Goal: Task Accomplishment & Management: Use online tool/utility

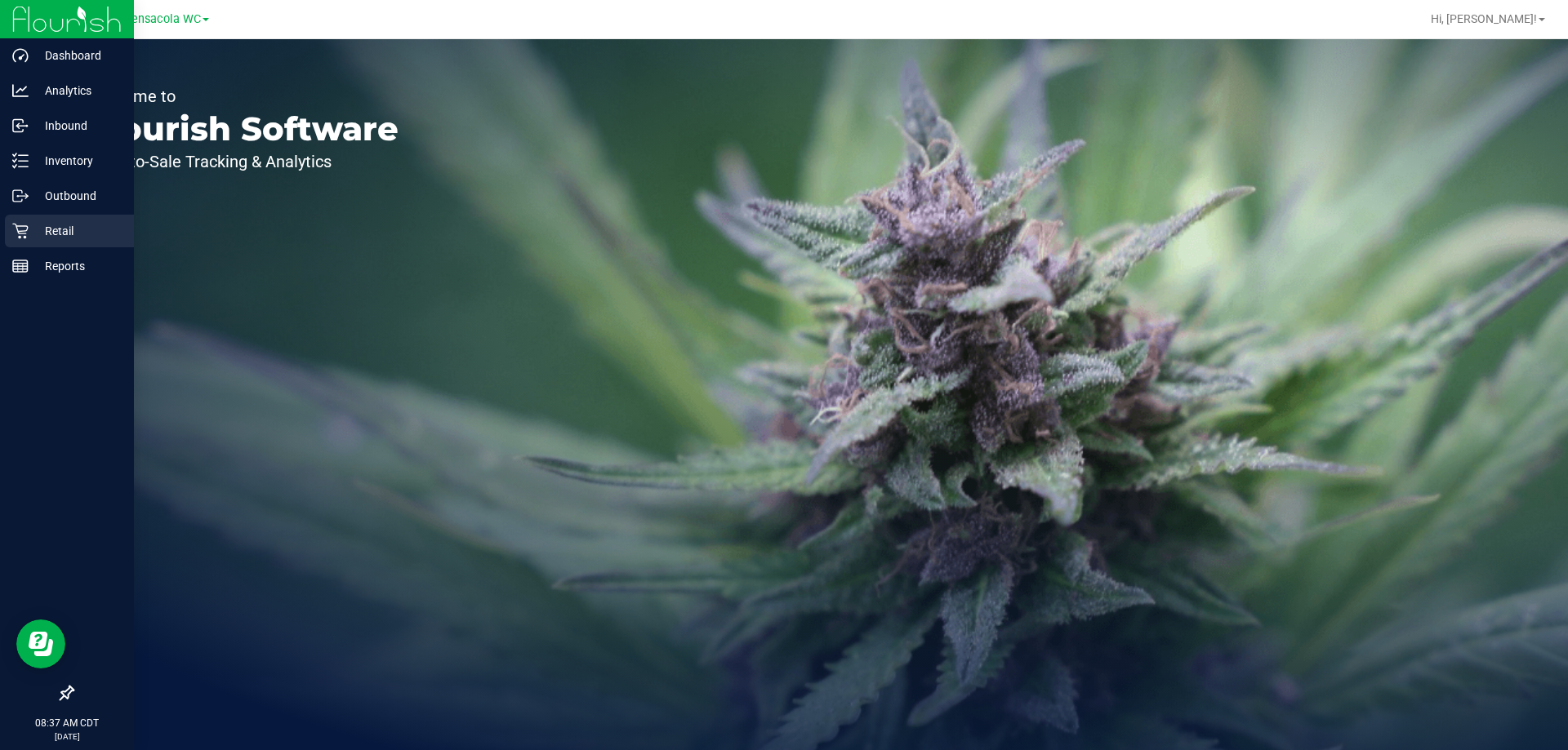
click at [77, 225] on p "Retail" at bounding box center [77, 231] width 98 height 20
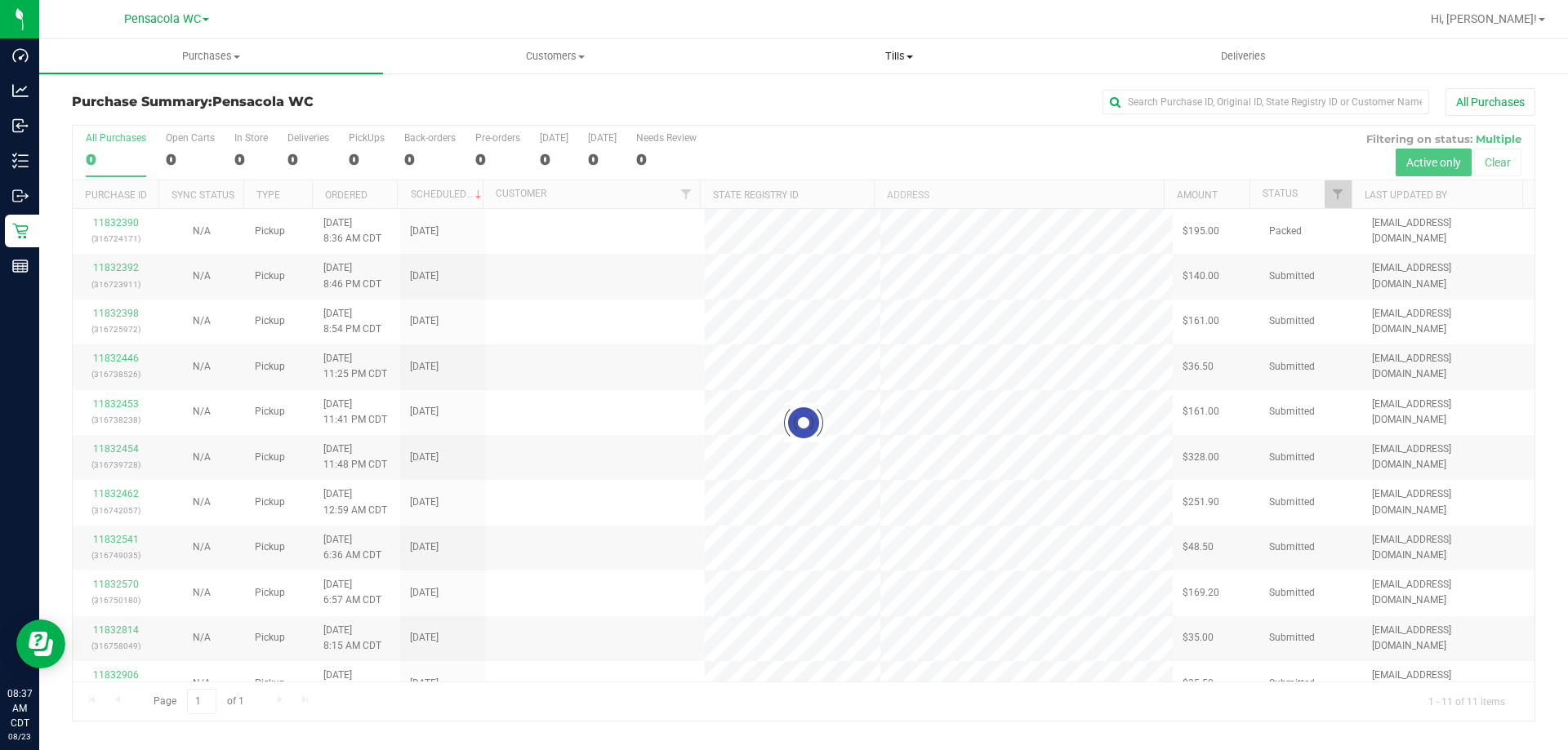
click at [904, 60] on span "Tills" at bounding box center [898, 56] width 342 height 15
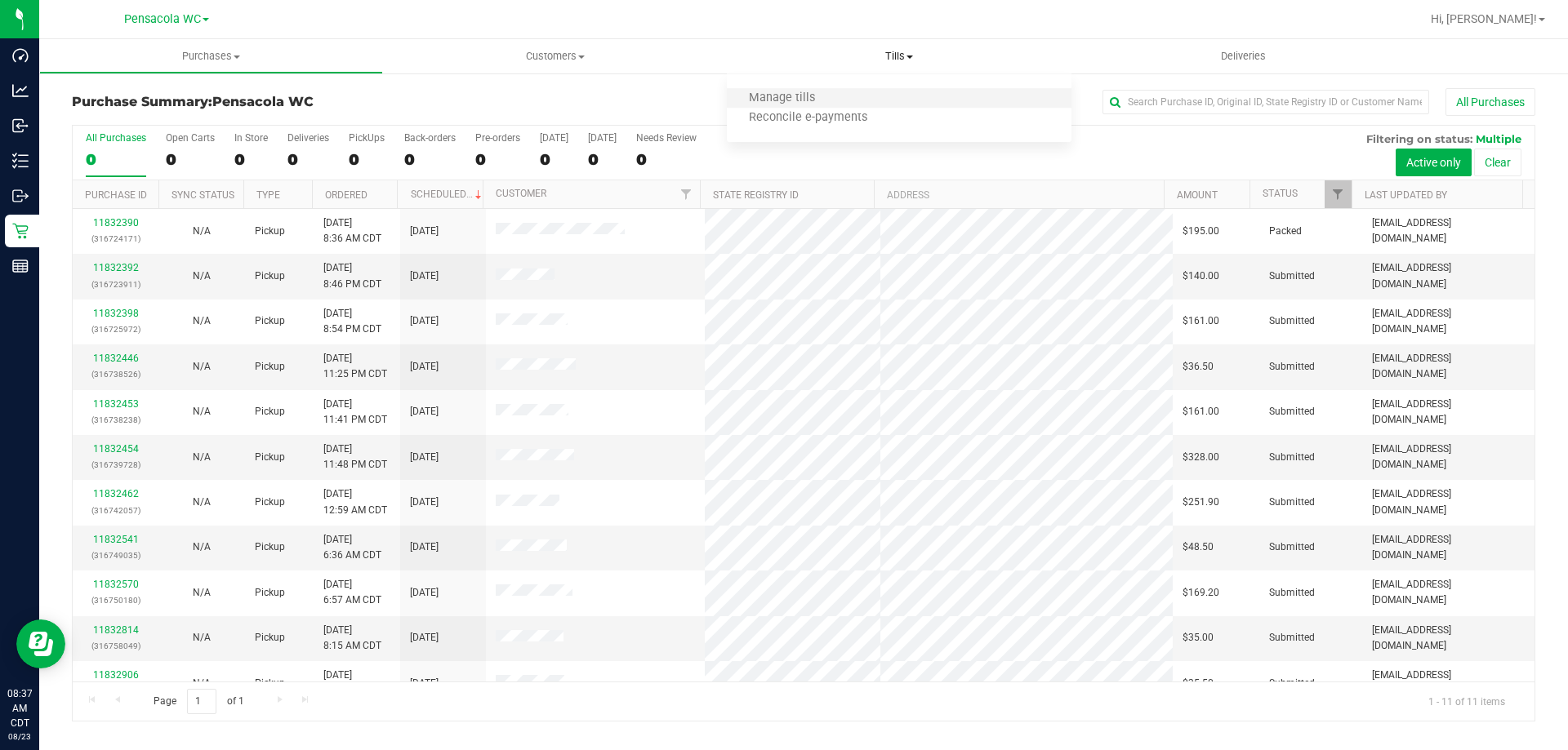
click at [889, 98] on li "Manage tills" at bounding box center [898, 98] width 344 height 20
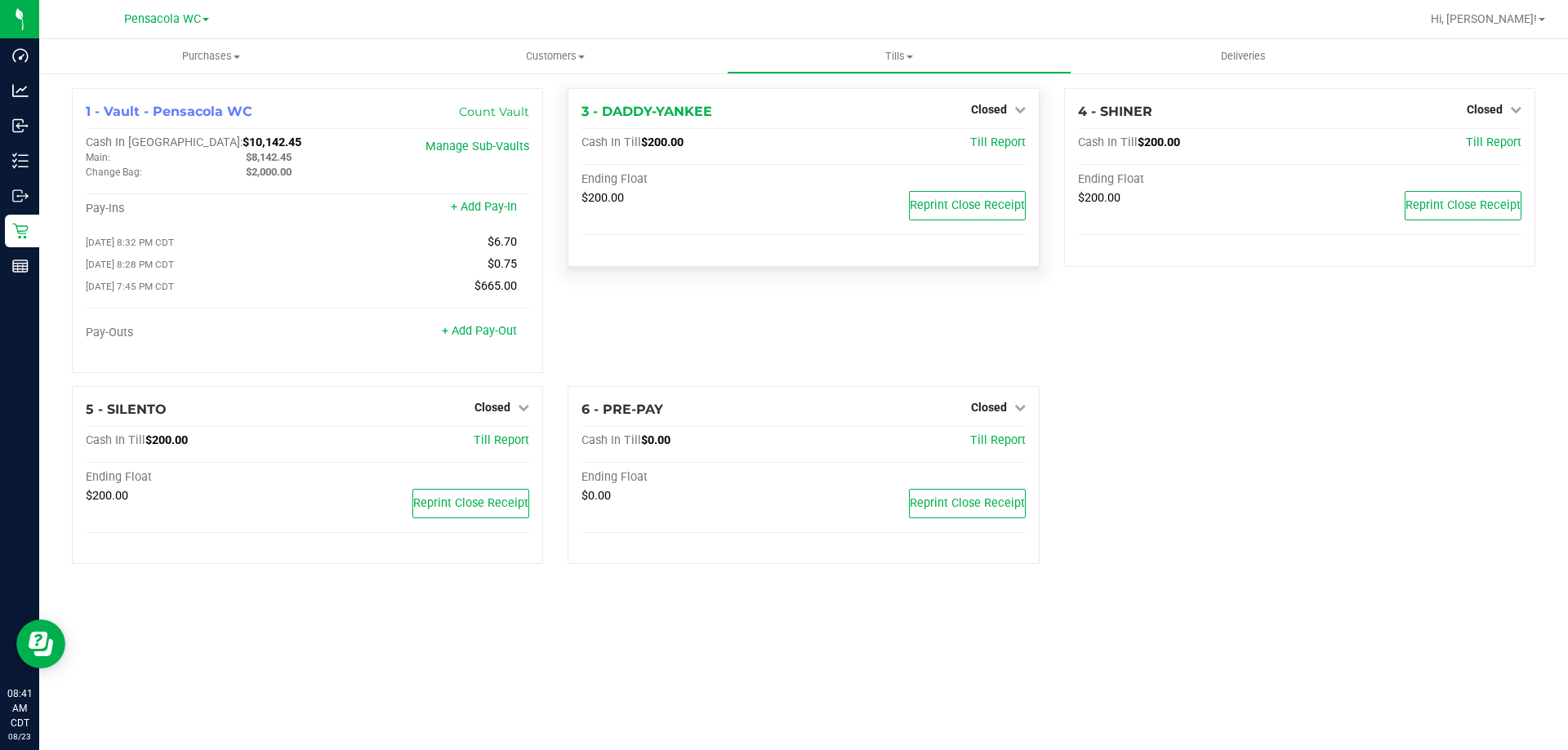
click at [995, 117] on div "Closed" at bounding box center [998, 109] width 55 height 20
click at [1004, 115] on span "Closed" at bounding box center [989, 109] width 36 height 13
click at [991, 140] on link "Open Till" at bounding box center [988, 143] width 44 height 13
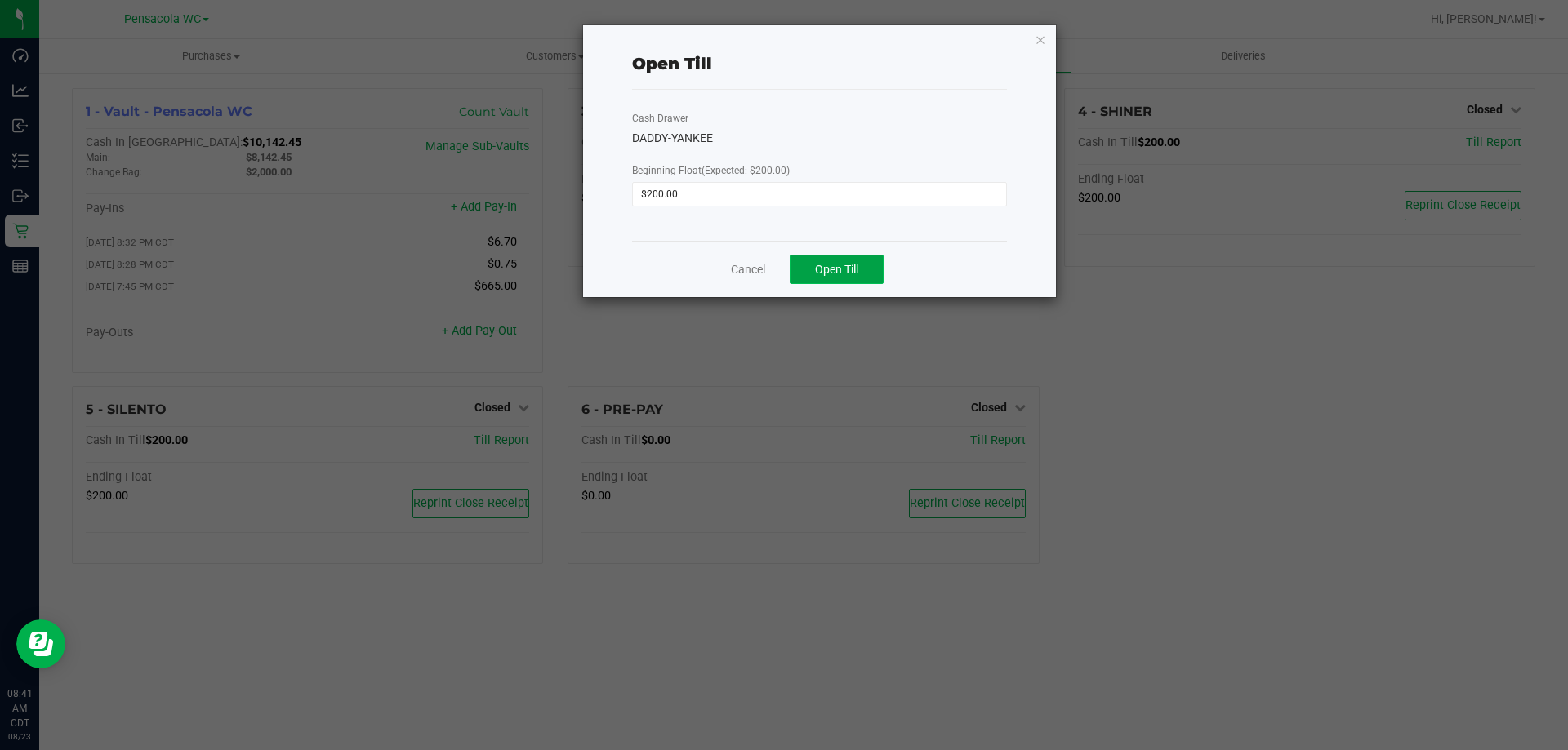
click at [861, 257] on button "Open Till" at bounding box center [837, 269] width 94 height 29
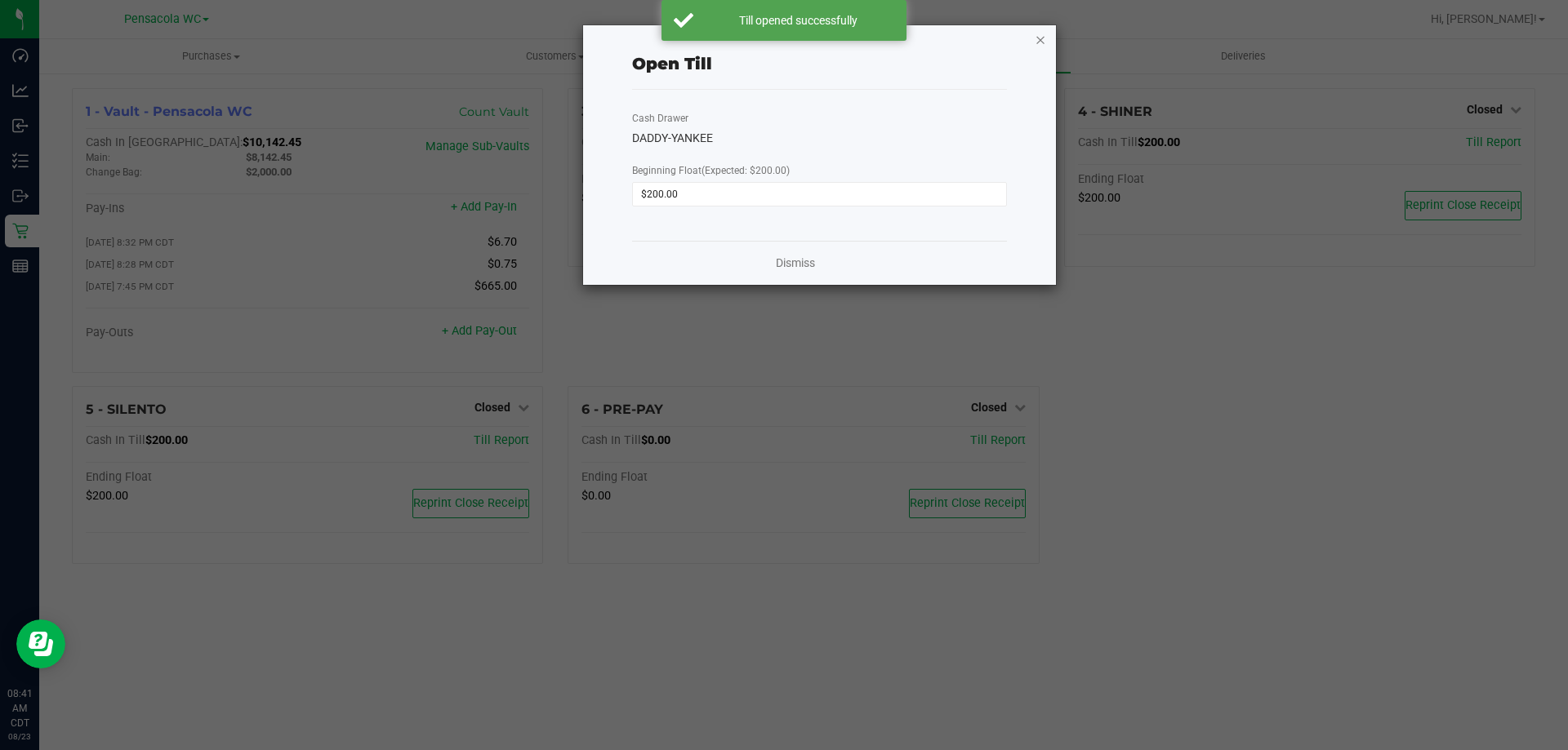
click at [1039, 44] on icon "button" at bounding box center [1039, 38] width 11 height 20
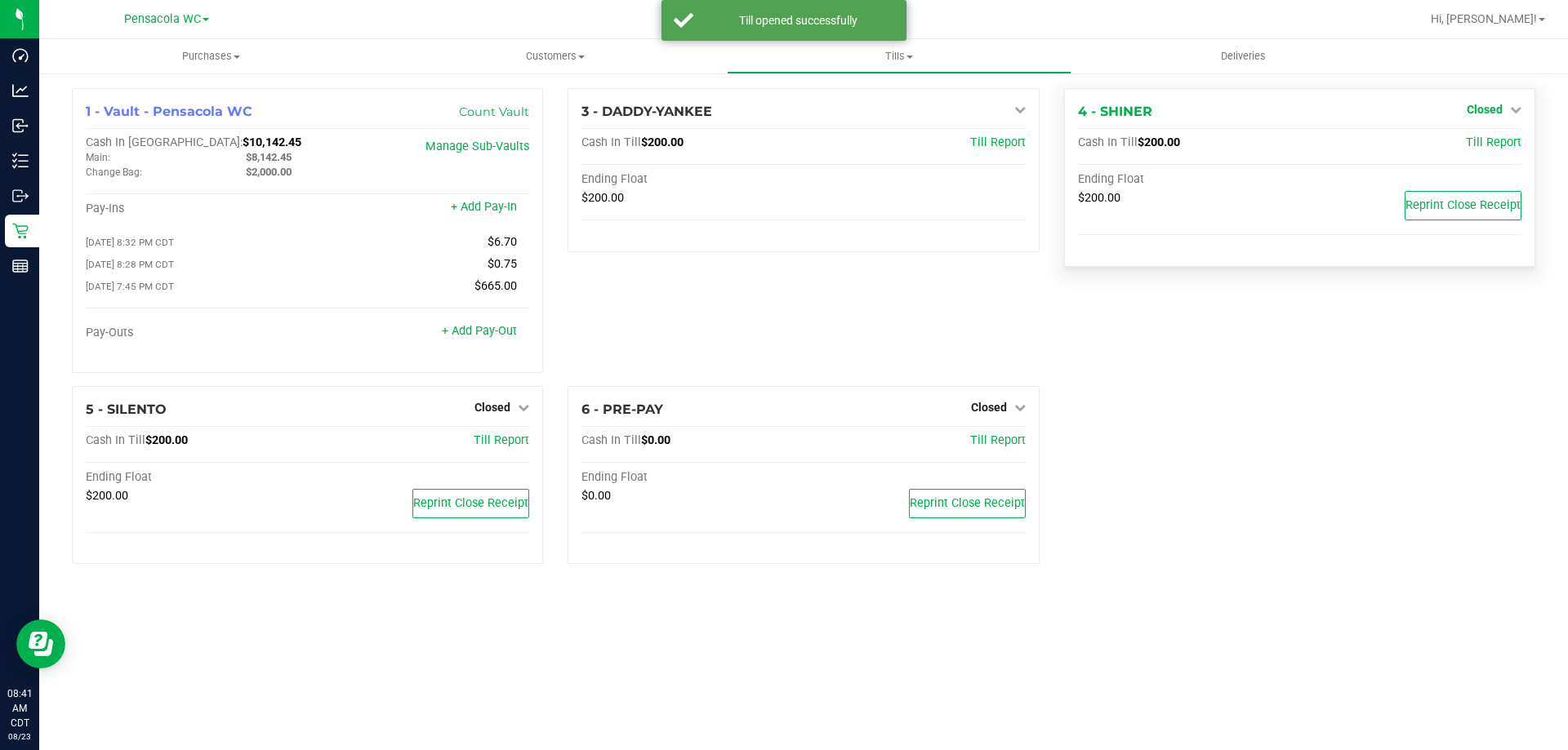
click at [1494, 115] on span "Closed" at bounding box center [1484, 109] width 36 height 13
click at [1482, 141] on link "Open Till" at bounding box center [1483, 143] width 44 height 13
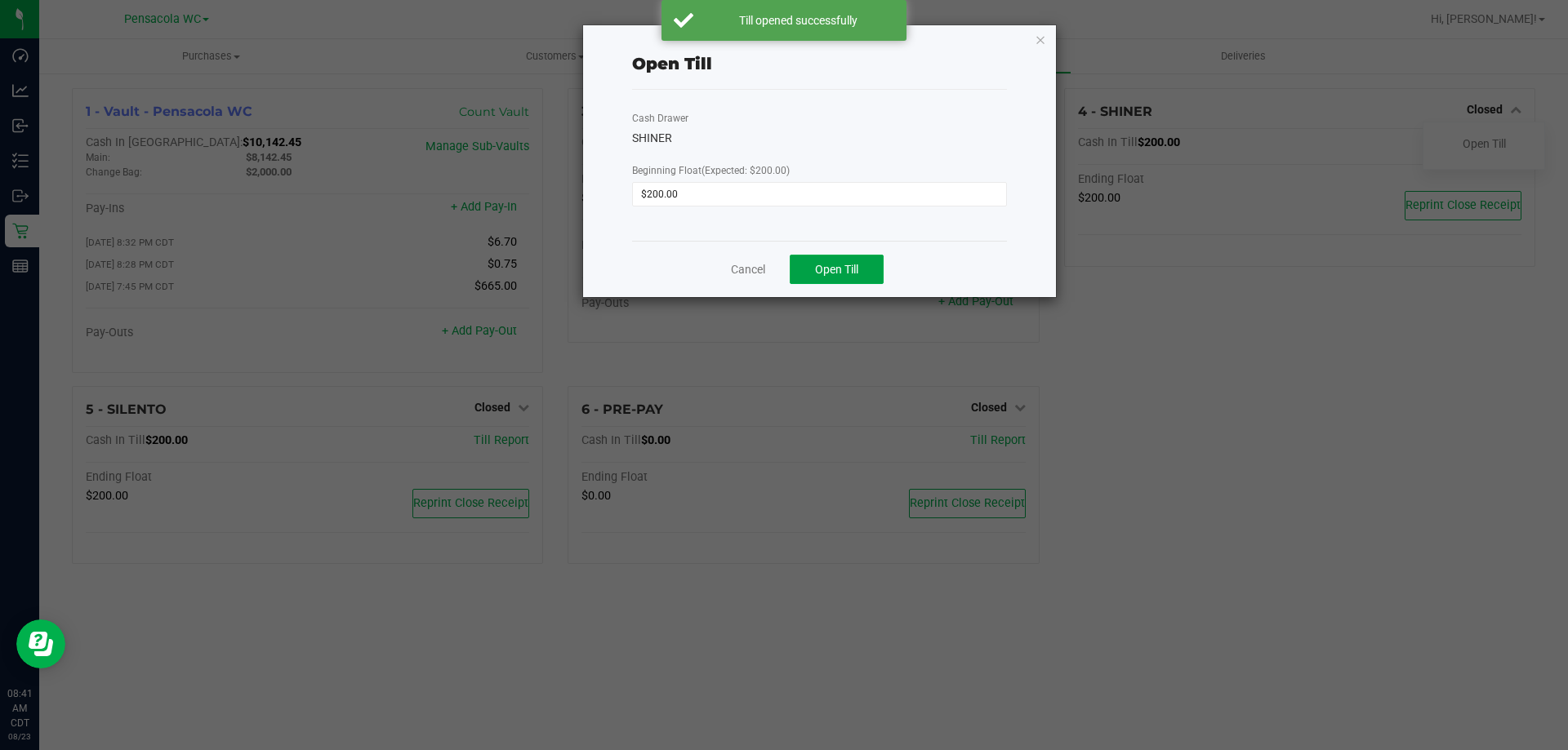
drag, startPoint x: 861, startPoint y: 261, endPoint x: 989, endPoint y: 242, distance: 129.4
click at [864, 261] on button "Open Till" at bounding box center [837, 269] width 94 height 29
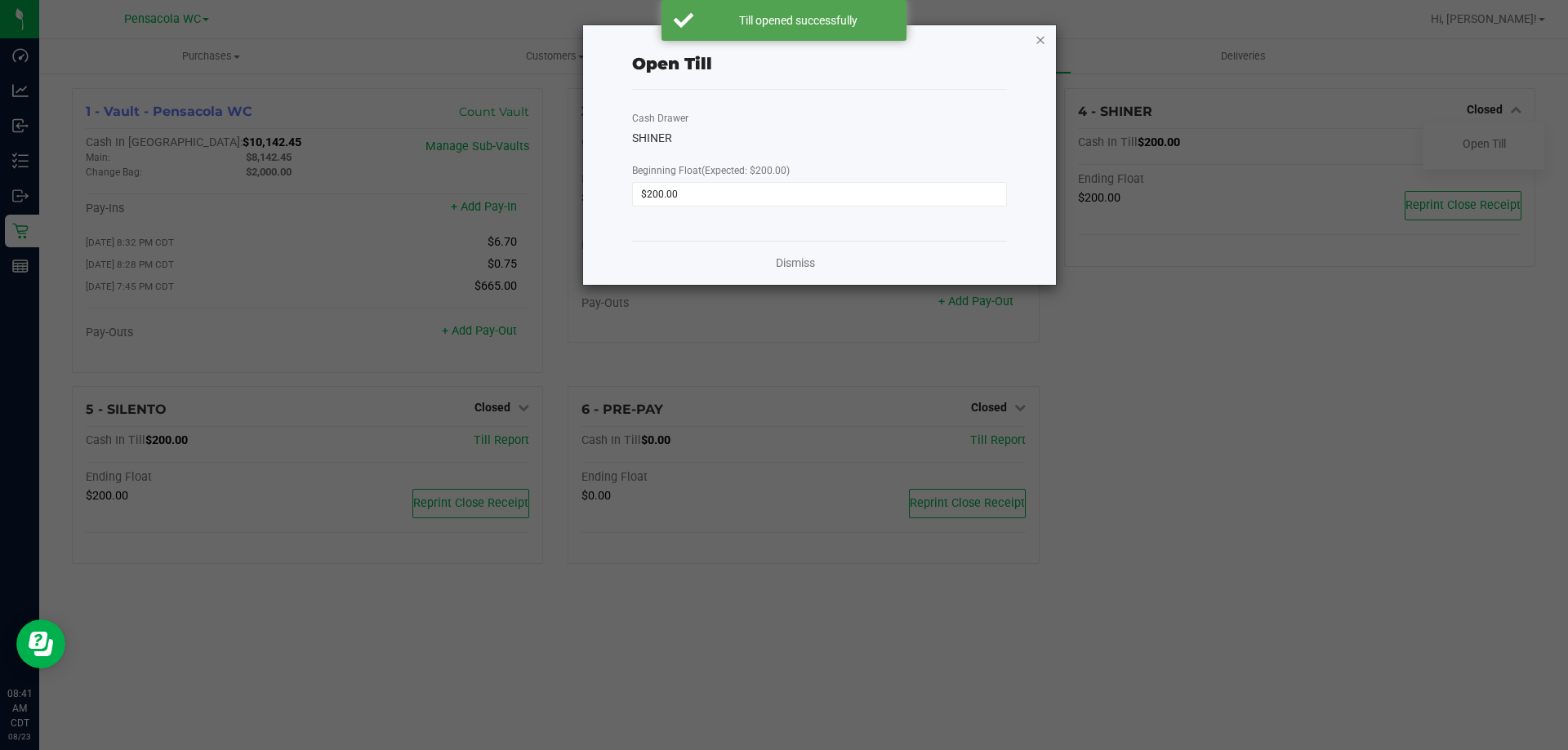
click at [1045, 41] on icon "button" at bounding box center [1039, 38] width 11 height 20
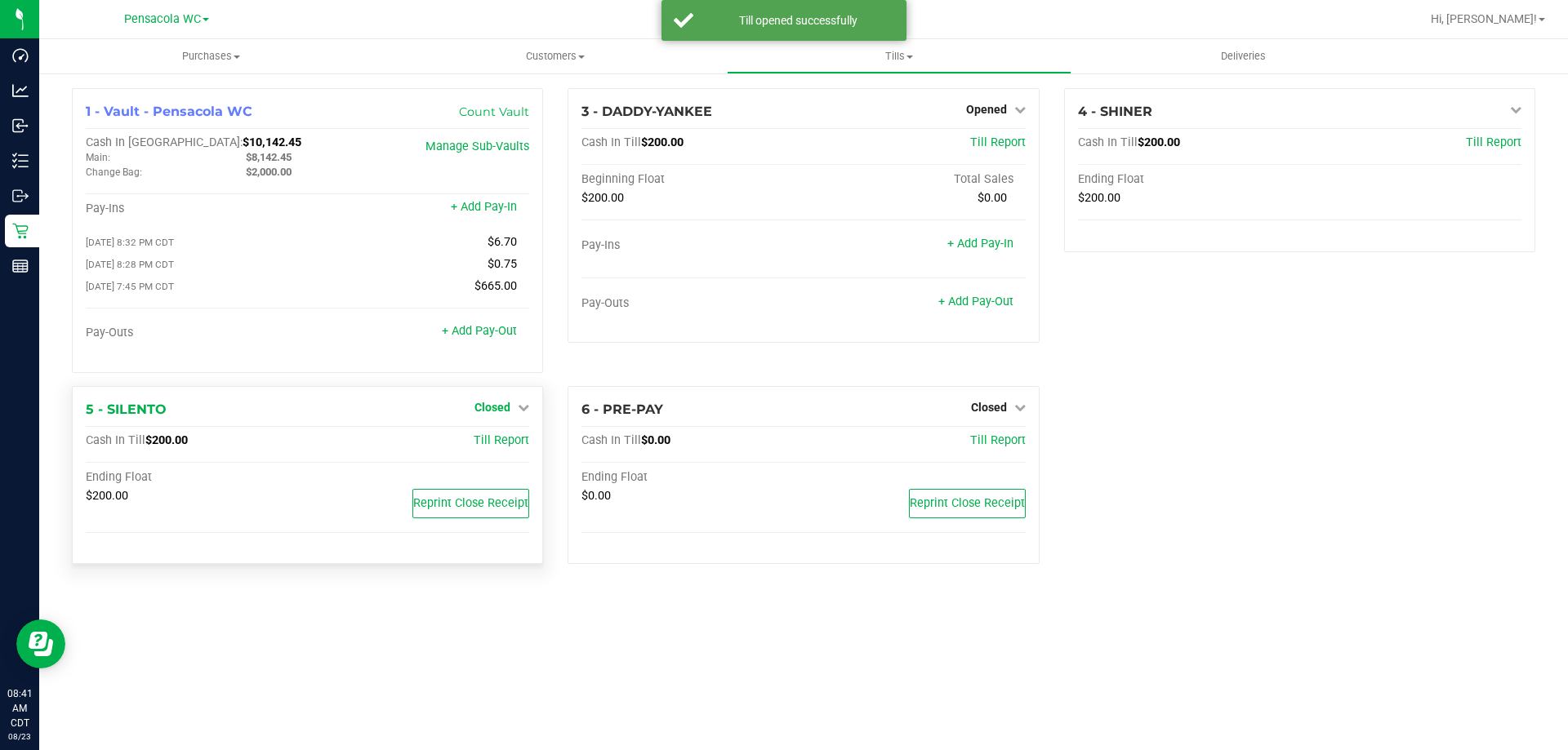
click at [492, 410] on span "Closed" at bounding box center [493, 407] width 36 height 13
click at [490, 441] on link "Open Till" at bounding box center [492, 440] width 44 height 13
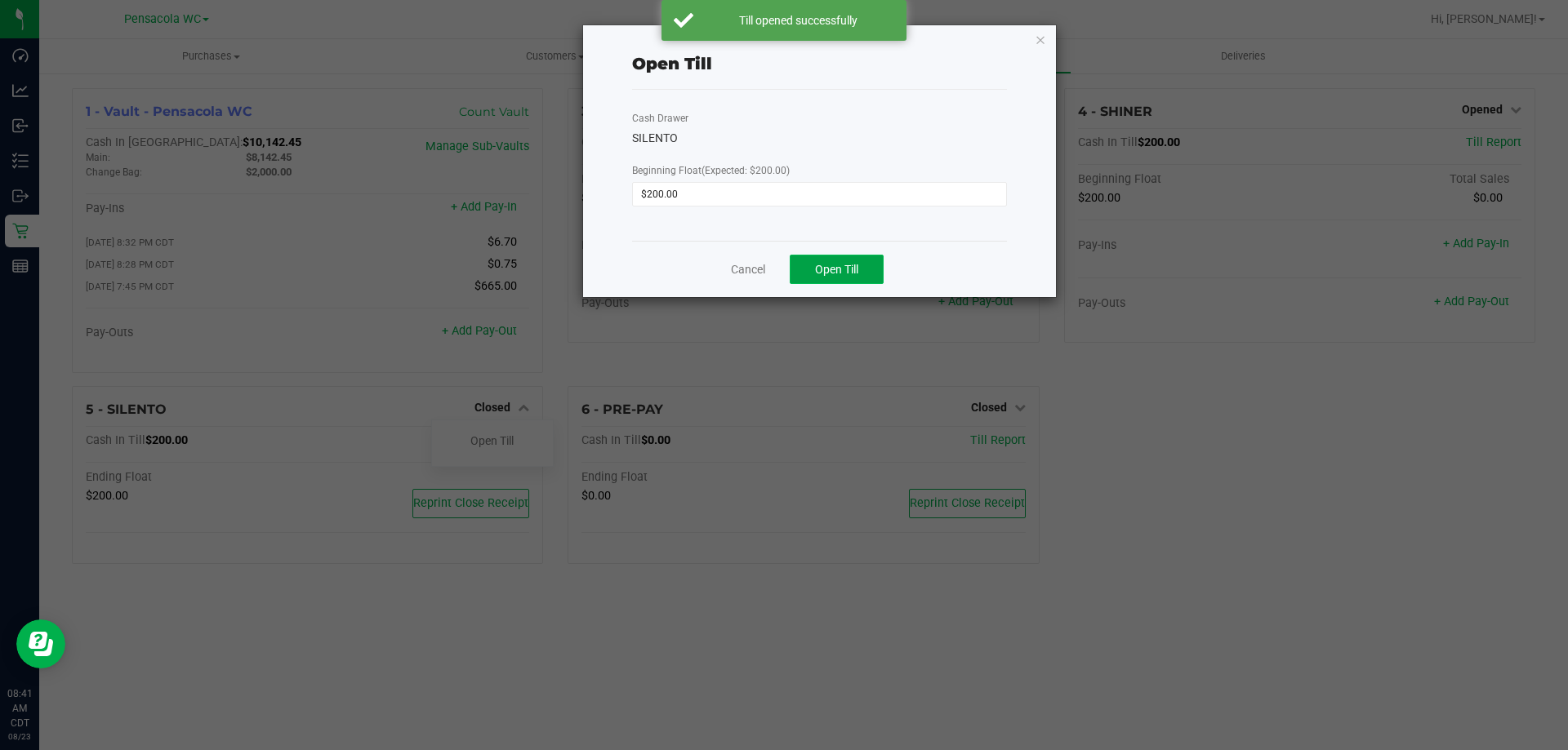
click at [834, 263] on span "Open Till" at bounding box center [837, 269] width 44 height 13
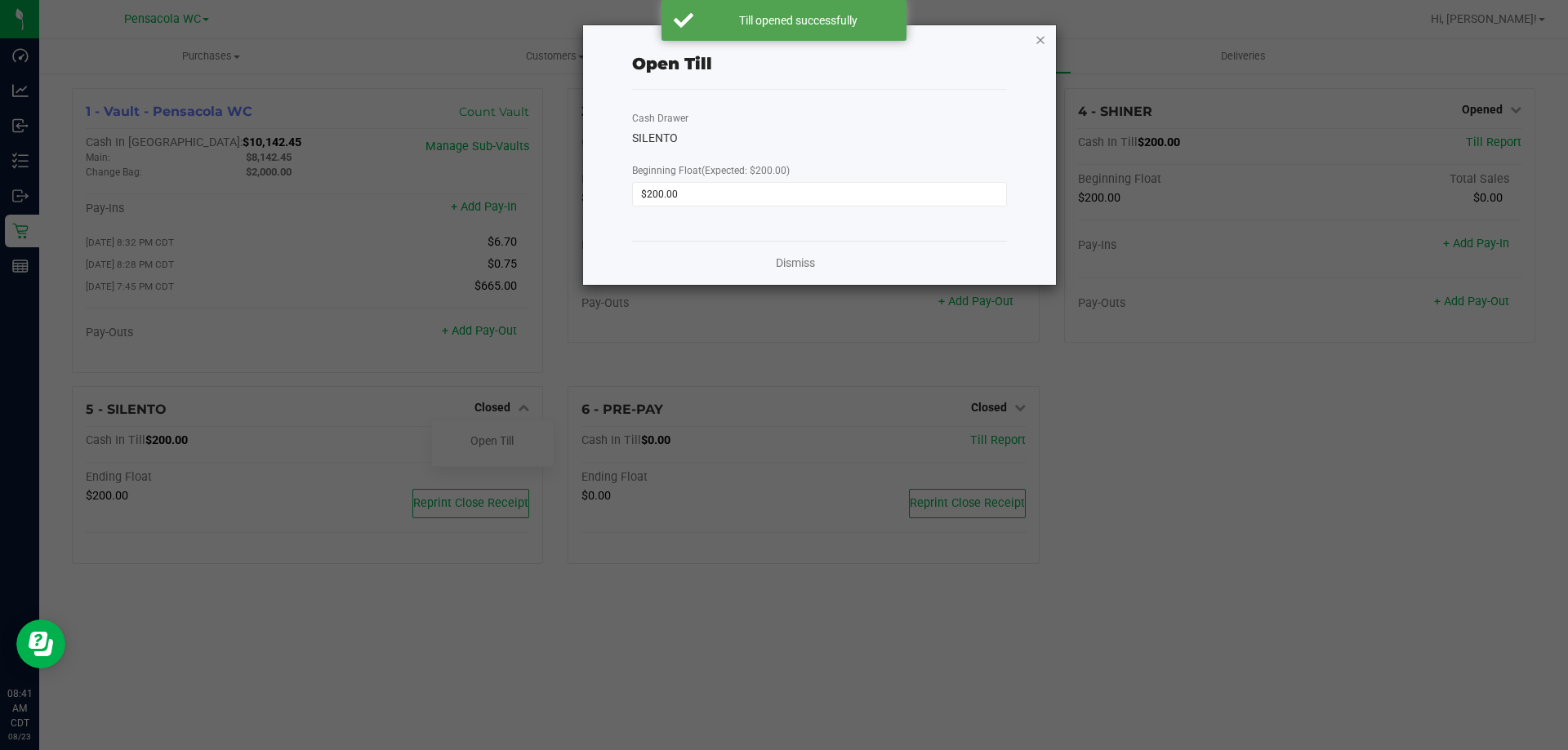
click at [1044, 42] on icon "button" at bounding box center [1039, 38] width 11 height 20
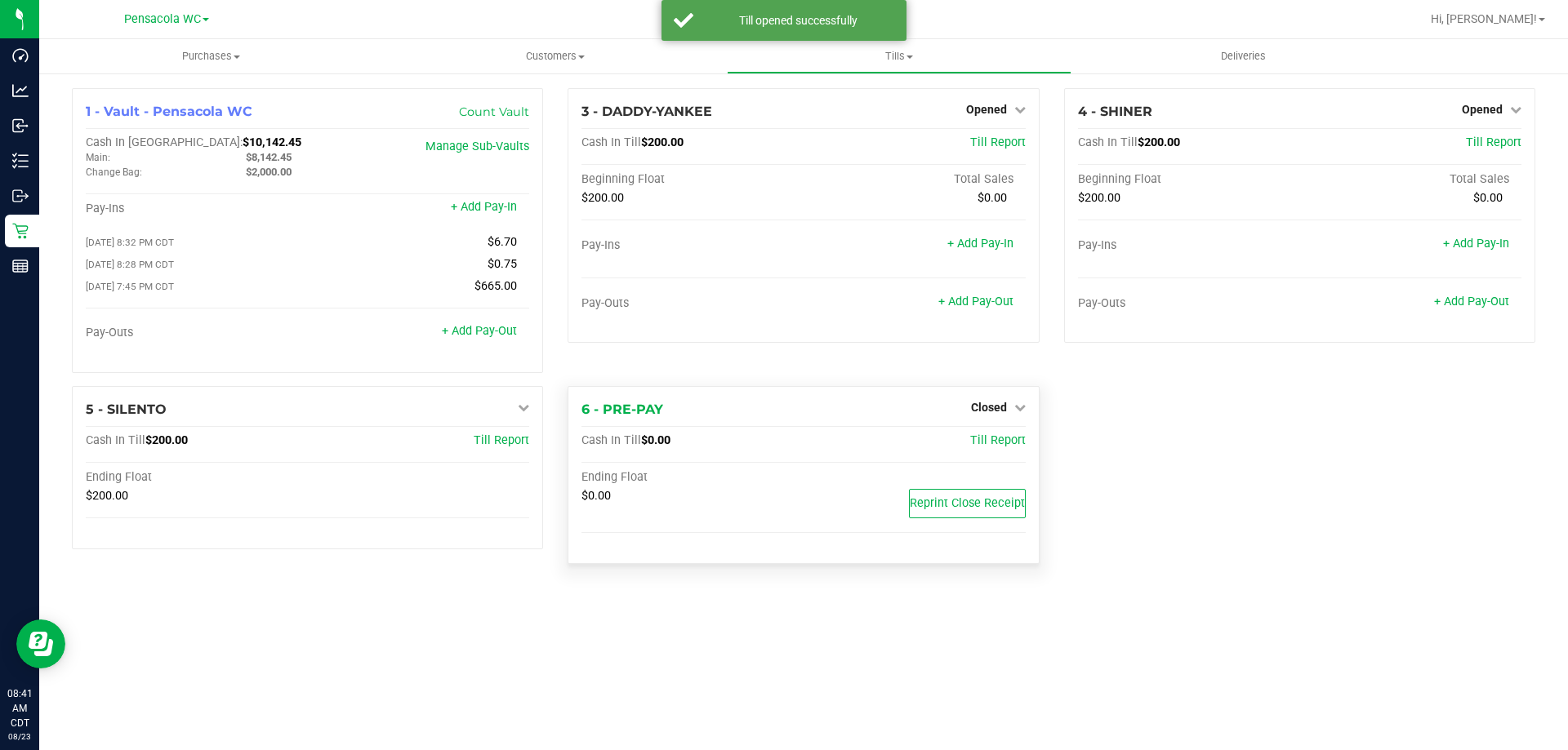
drag, startPoint x: 1008, startPoint y: 407, endPoint x: 998, endPoint y: 422, distance: 18.0
click at [1006, 407] on link "Closed" at bounding box center [998, 407] width 55 height 13
click at [985, 446] on link "Open Till" at bounding box center [988, 440] width 44 height 13
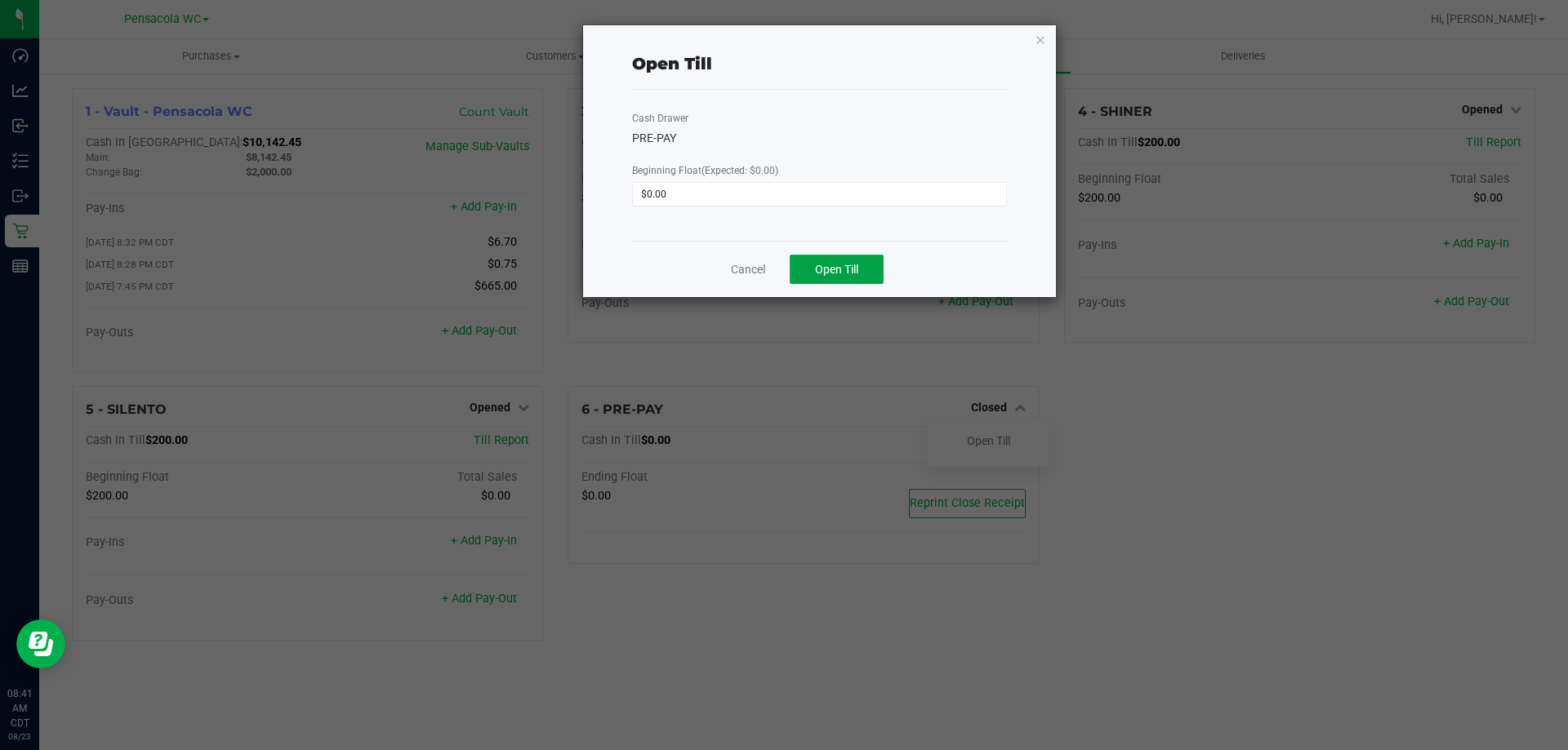
drag, startPoint x: 843, startPoint y: 266, endPoint x: 851, endPoint y: 274, distance: 11.3
click at [844, 269] on span "Open Till" at bounding box center [837, 269] width 44 height 13
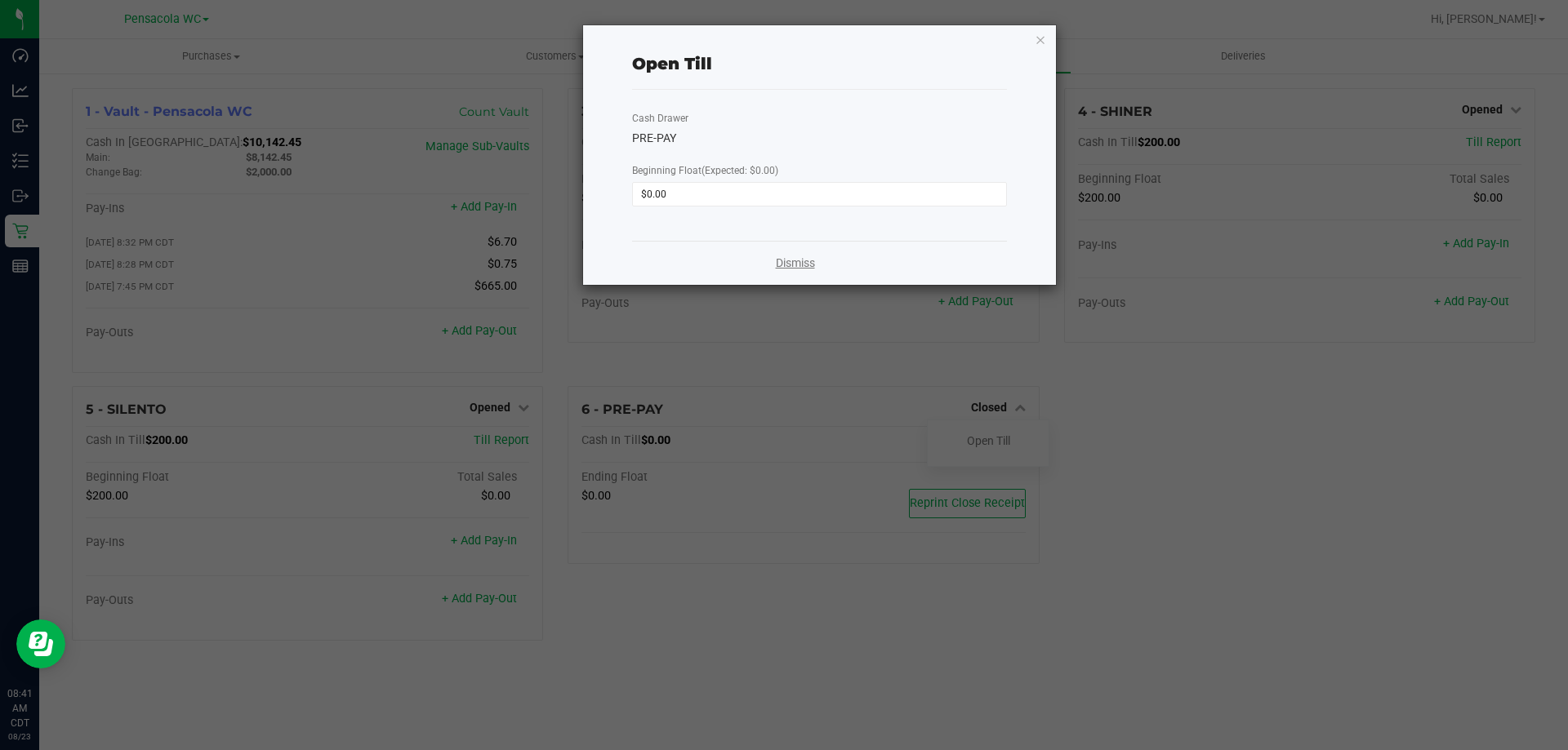
click at [796, 257] on link "Dismiss" at bounding box center [796, 263] width 39 height 17
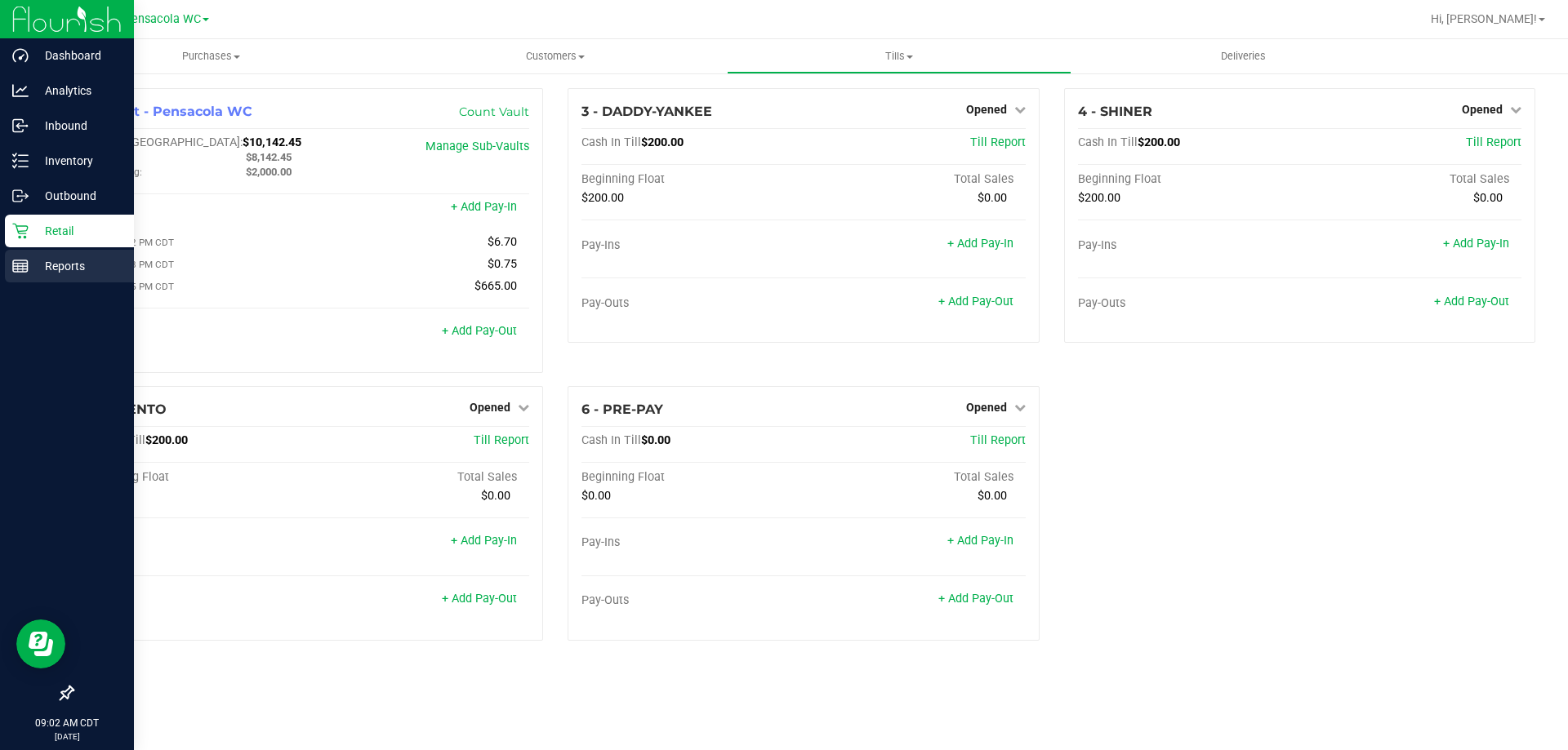
click at [41, 257] on p "Reports" at bounding box center [77, 266] width 98 height 20
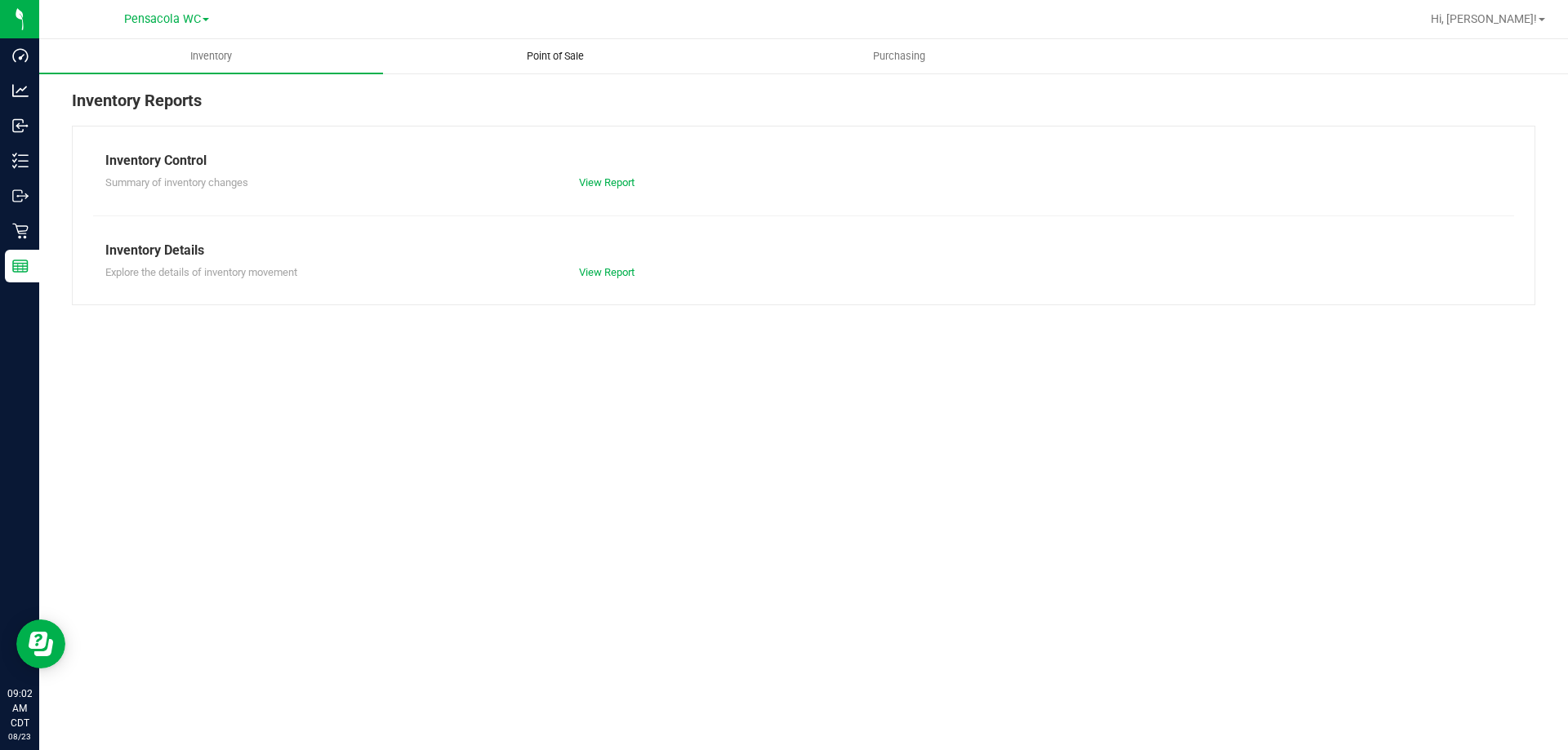
click at [561, 47] on uib-tab-heading "Point of Sale" at bounding box center [555, 56] width 342 height 32
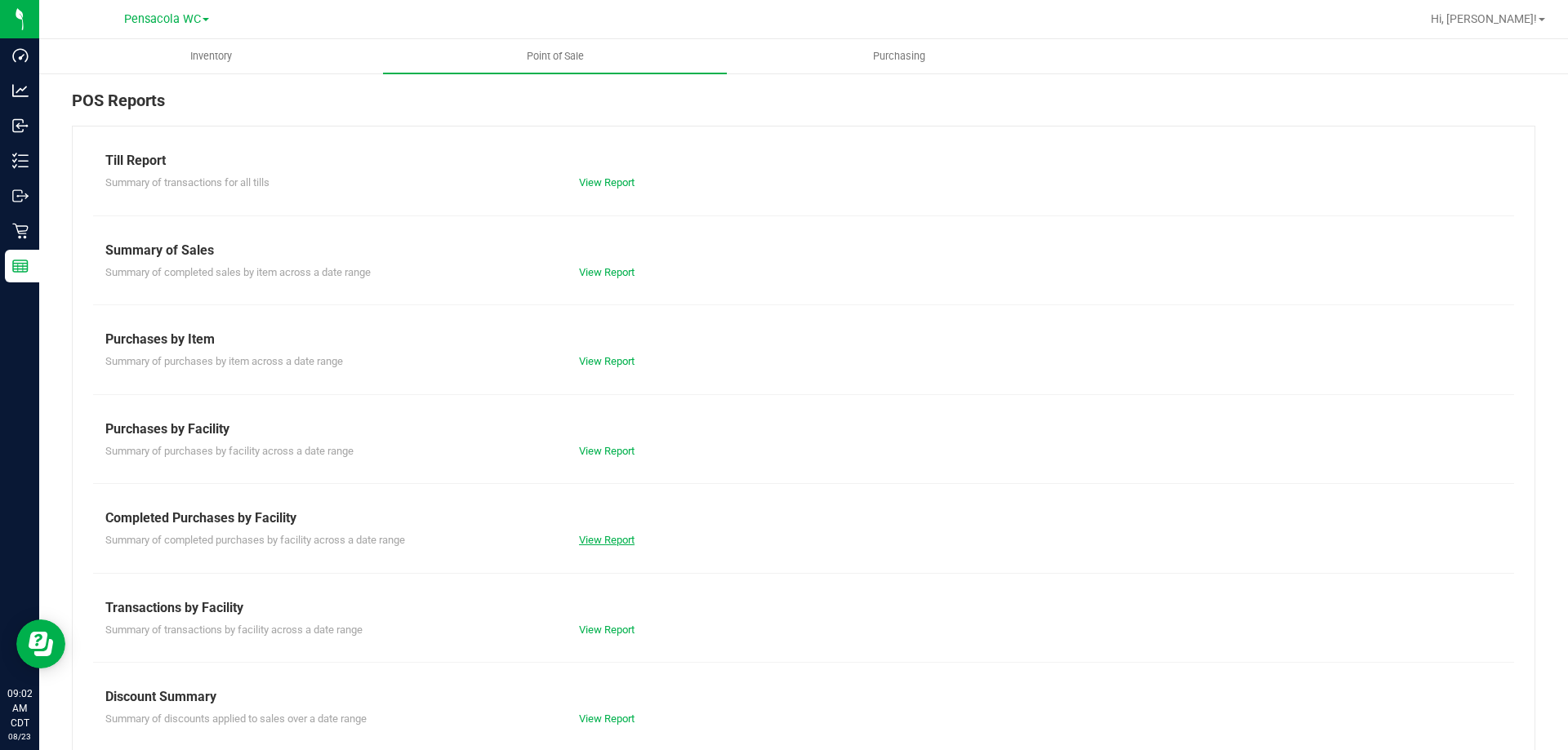
click at [598, 540] on link "View Report" at bounding box center [606, 540] width 56 height 12
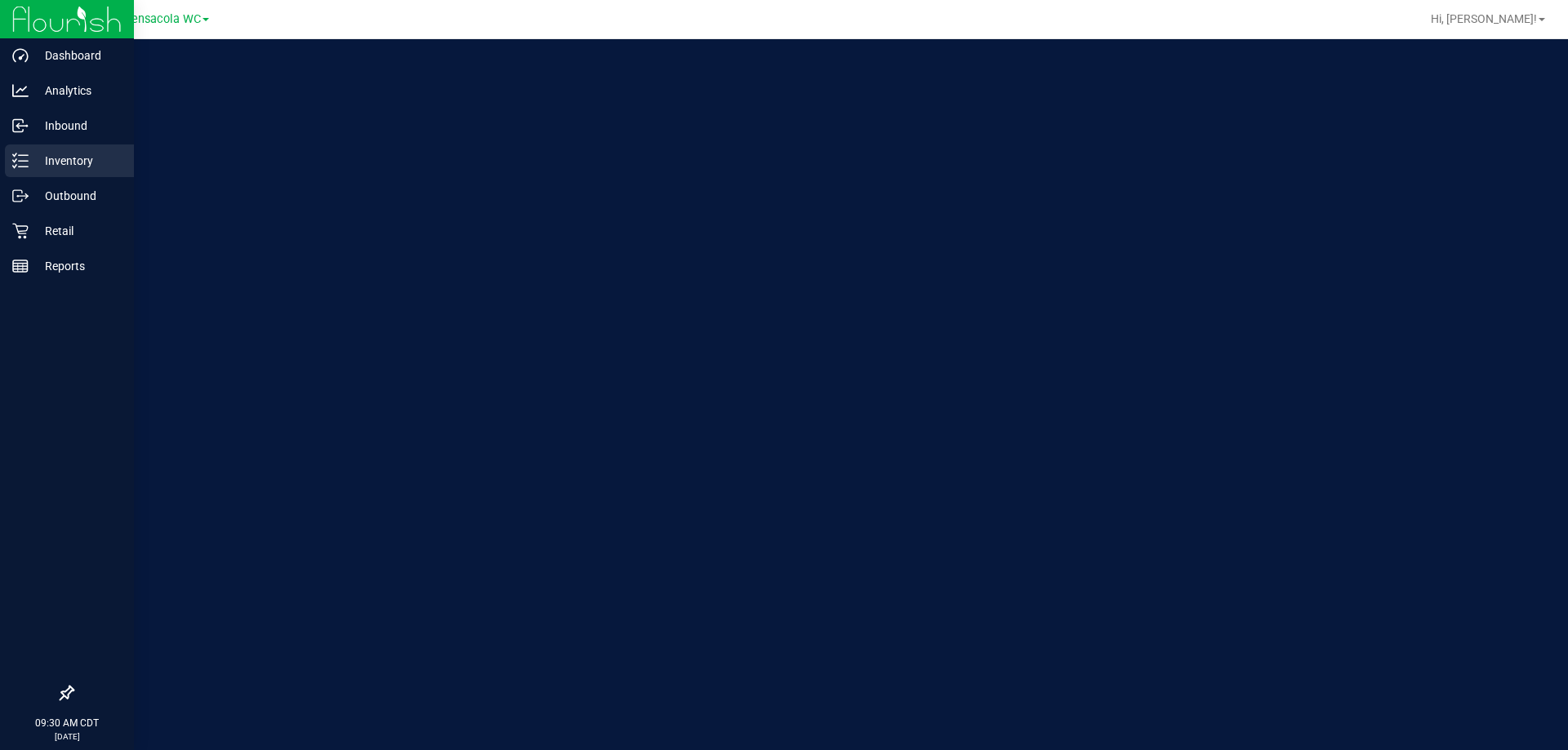
click at [29, 162] on p "Inventory" at bounding box center [77, 161] width 98 height 20
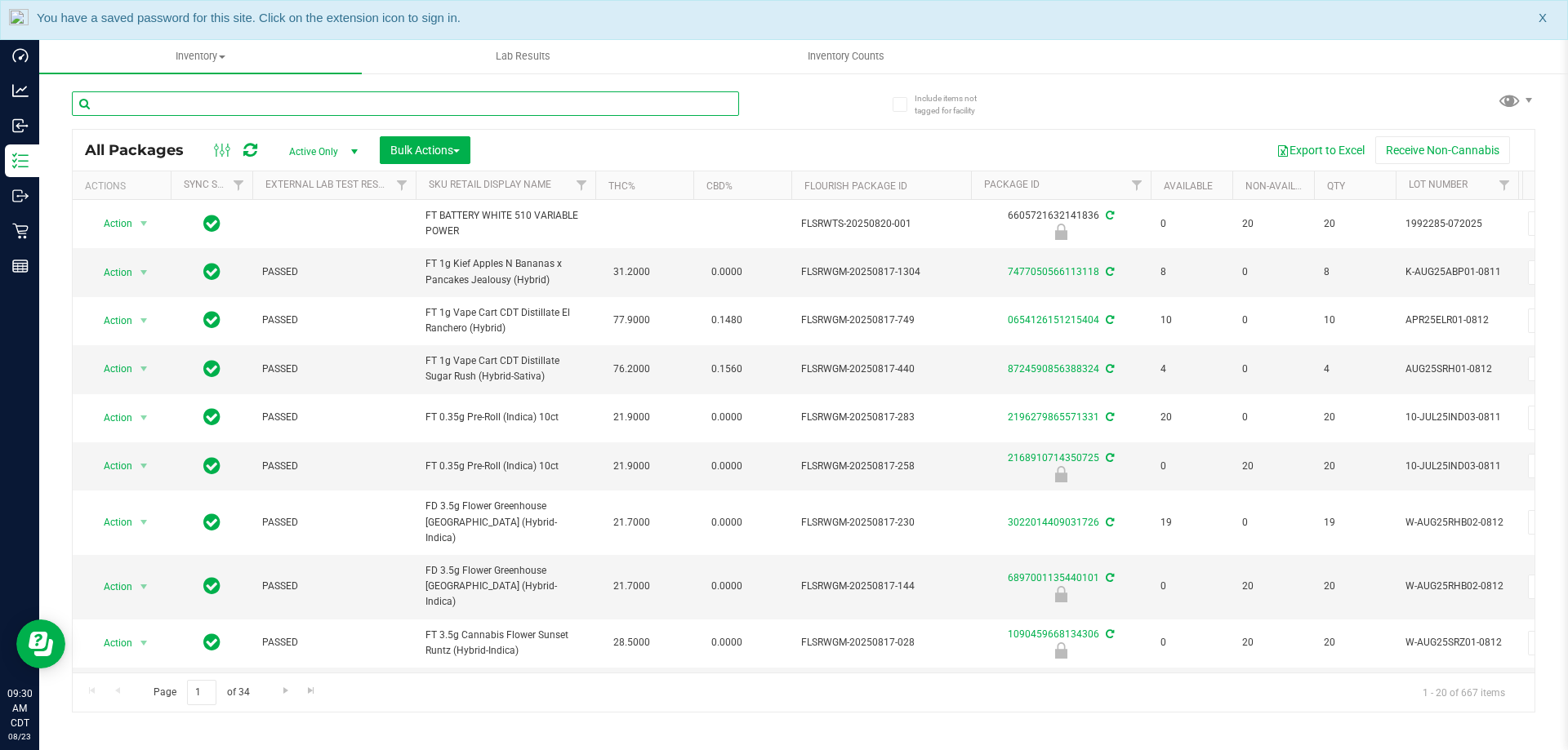
click at [619, 103] on input "text" at bounding box center [405, 103] width 667 height 25
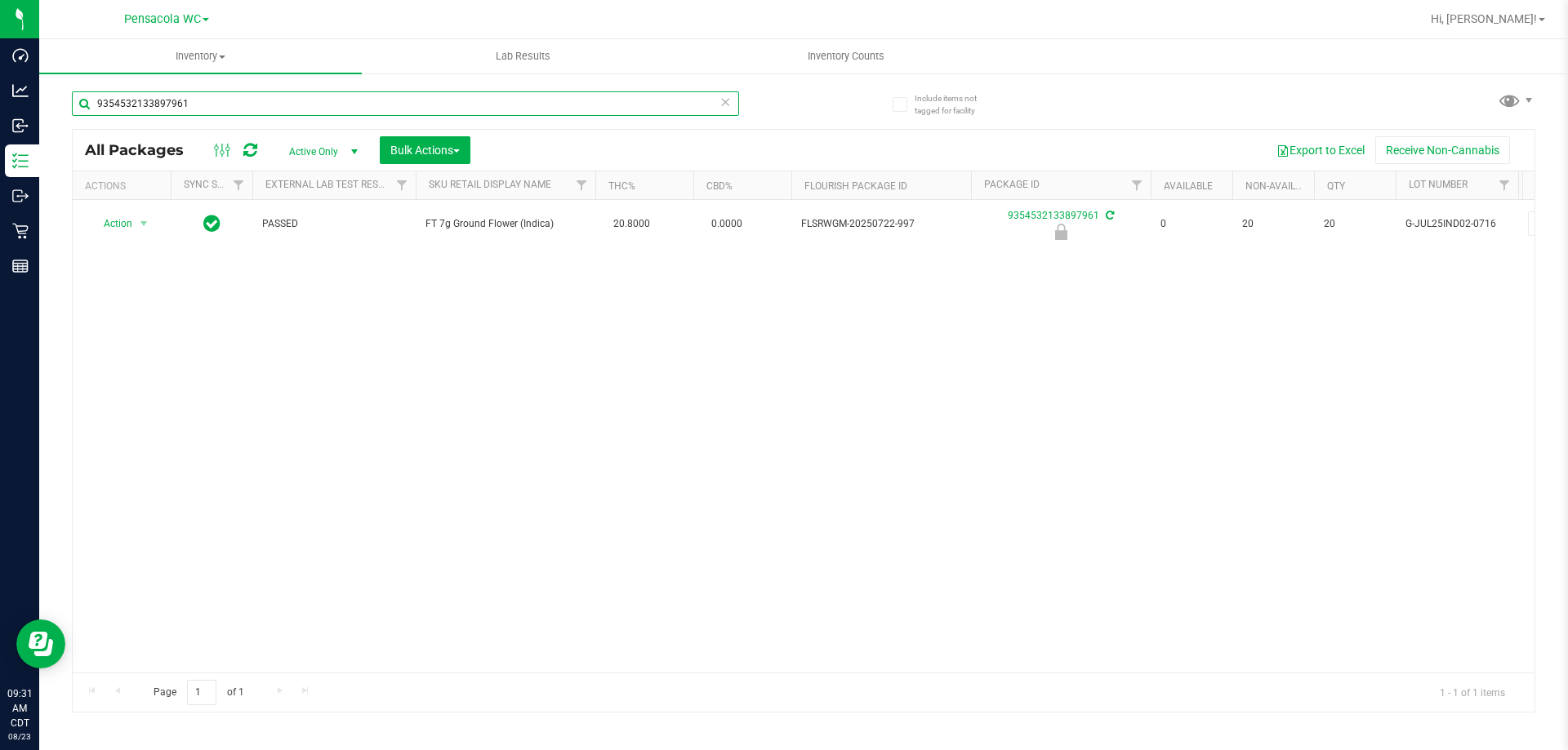
type input "9354532133897961"
click at [320, 367] on div "Action Action Edit attributes Global inventory Locate package Package audit log…" at bounding box center [803, 436] width 1461 height 473
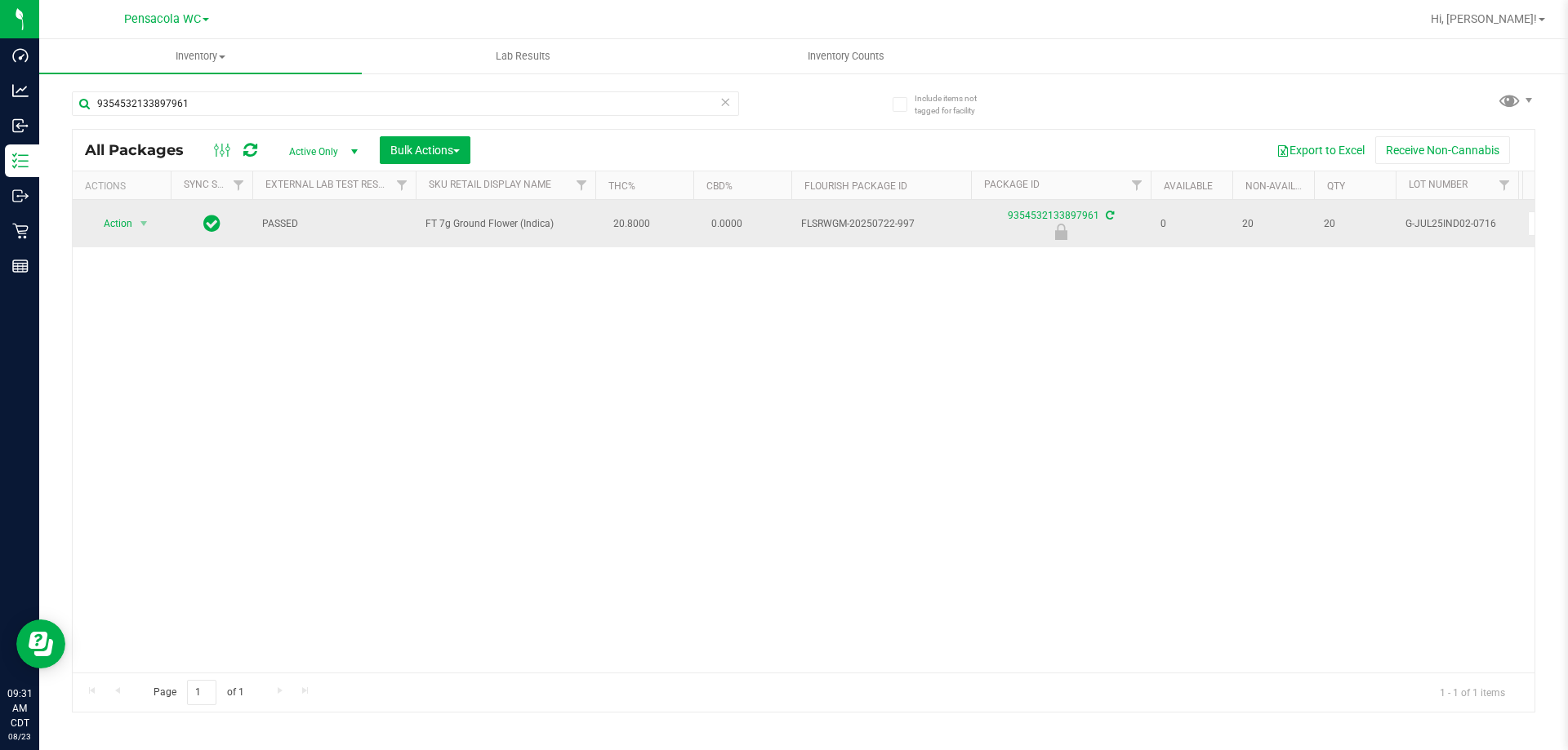
click at [120, 225] on span "Action" at bounding box center [111, 223] width 44 height 23
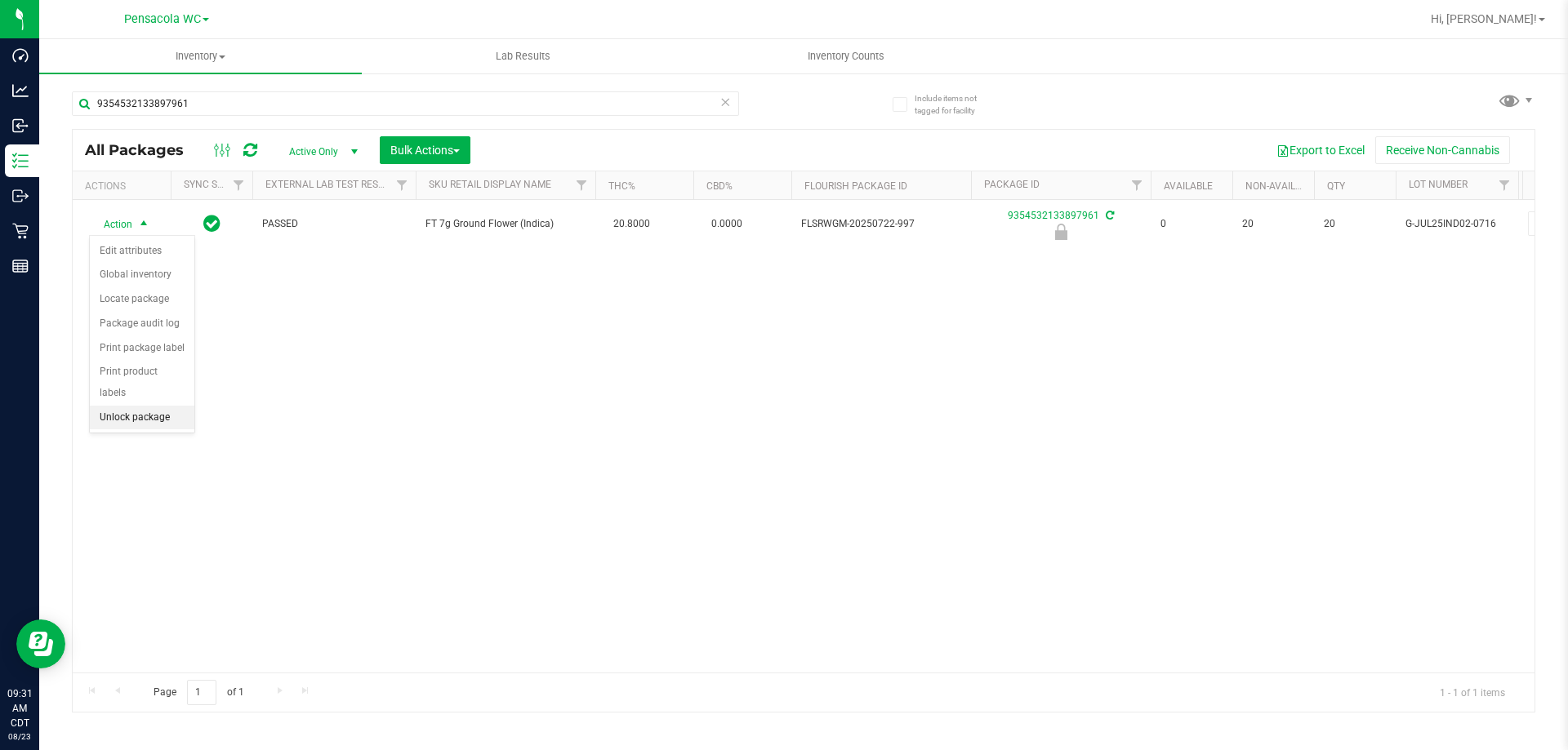
click at [133, 405] on li "Unlock package" at bounding box center [142, 417] width 104 height 25
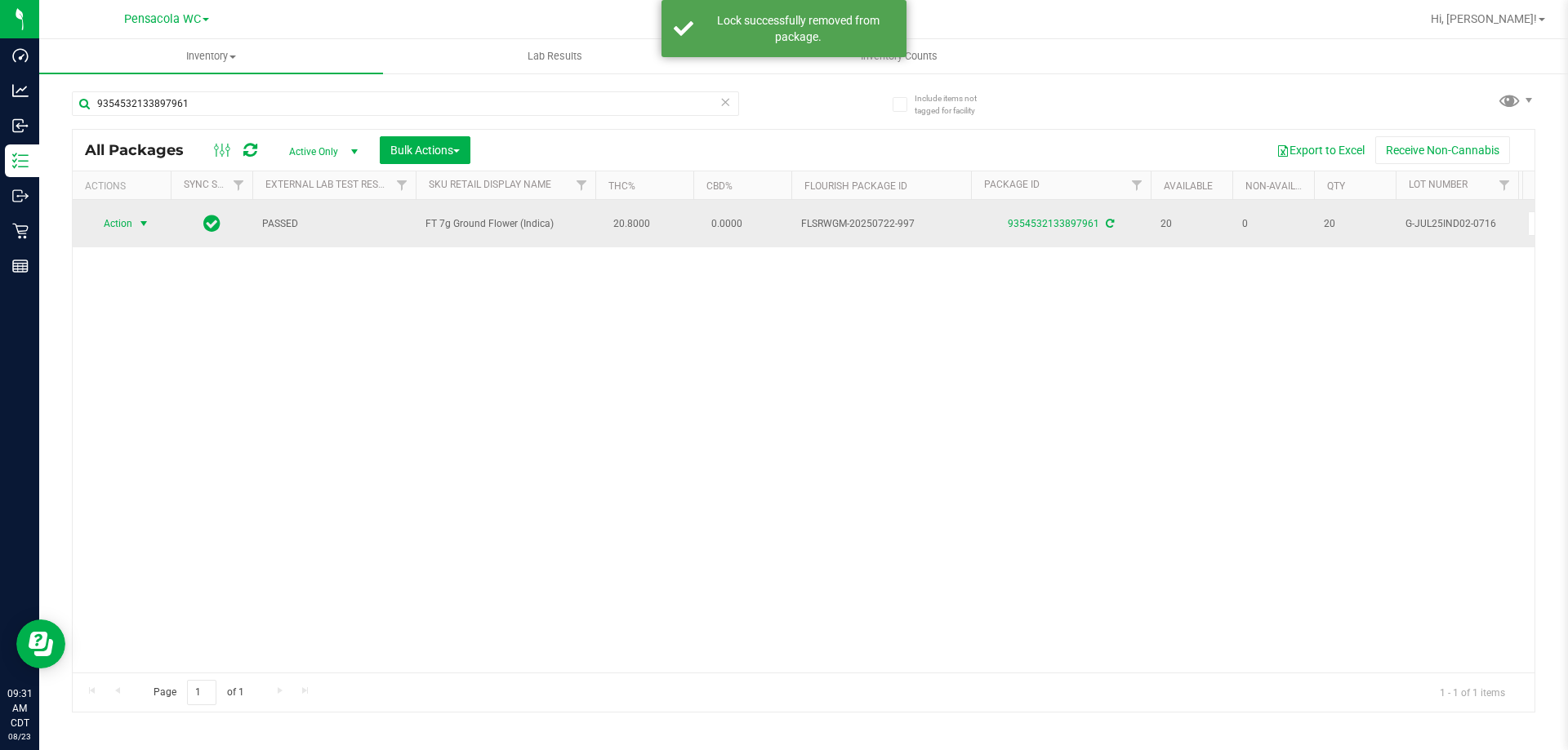
click at [138, 225] on span "select" at bounding box center [143, 223] width 13 height 13
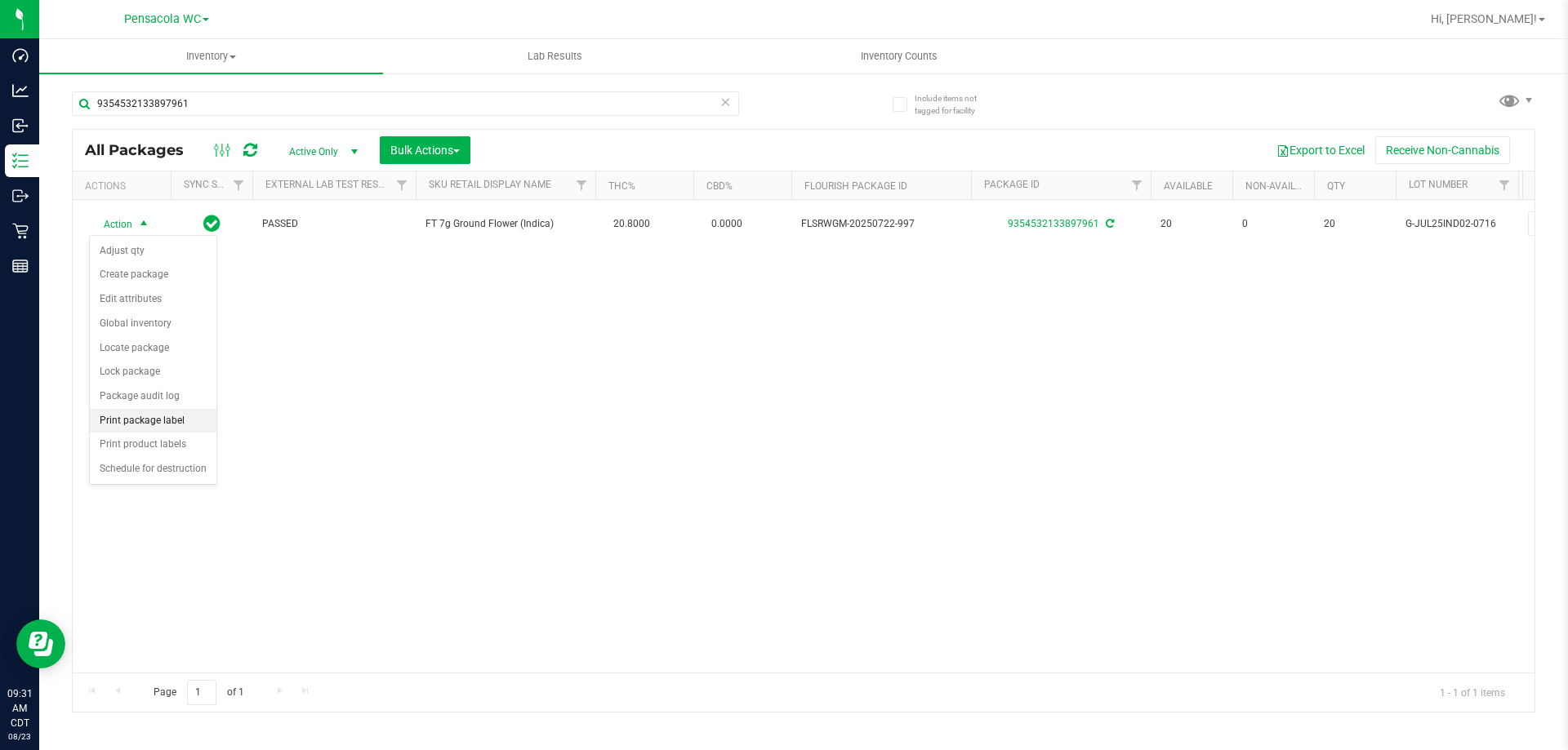
click at [115, 420] on li "Print package label" at bounding box center [153, 421] width 127 height 25
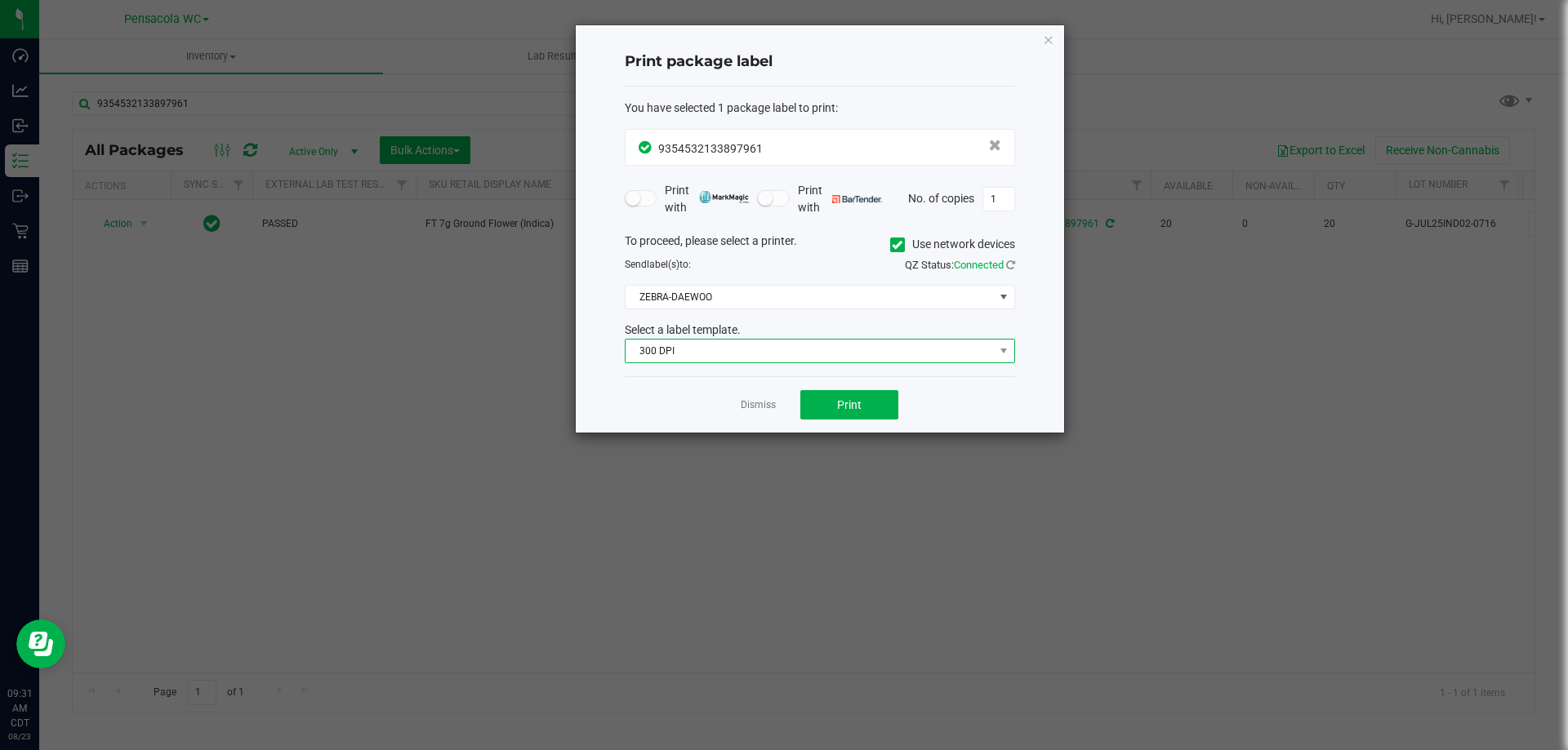
click at [735, 357] on span "300 DPI" at bounding box center [809, 351] width 368 height 23
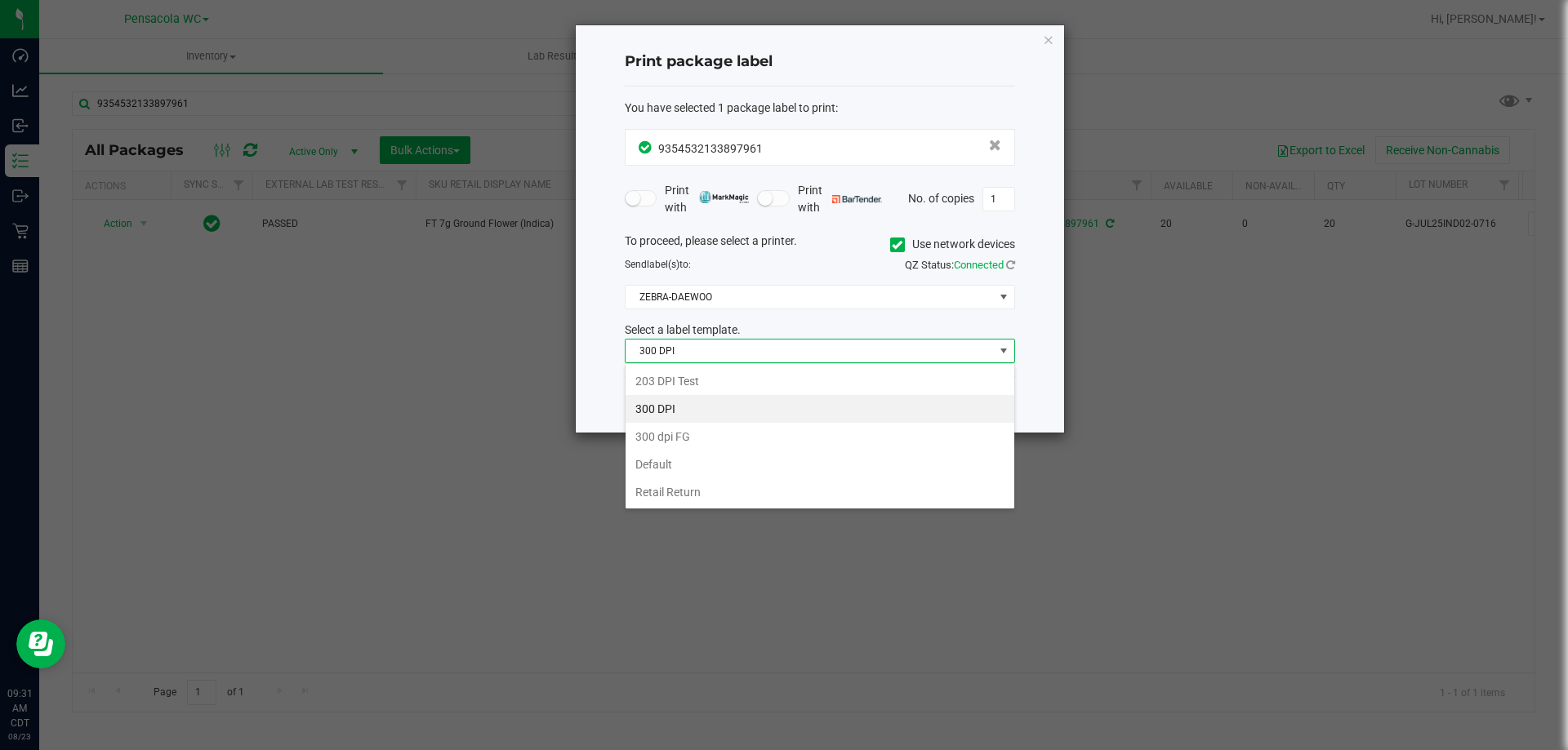
scroll to position [25, 390]
click at [686, 385] on li "203 DPI Test" at bounding box center [820, 381] width 388 height 27
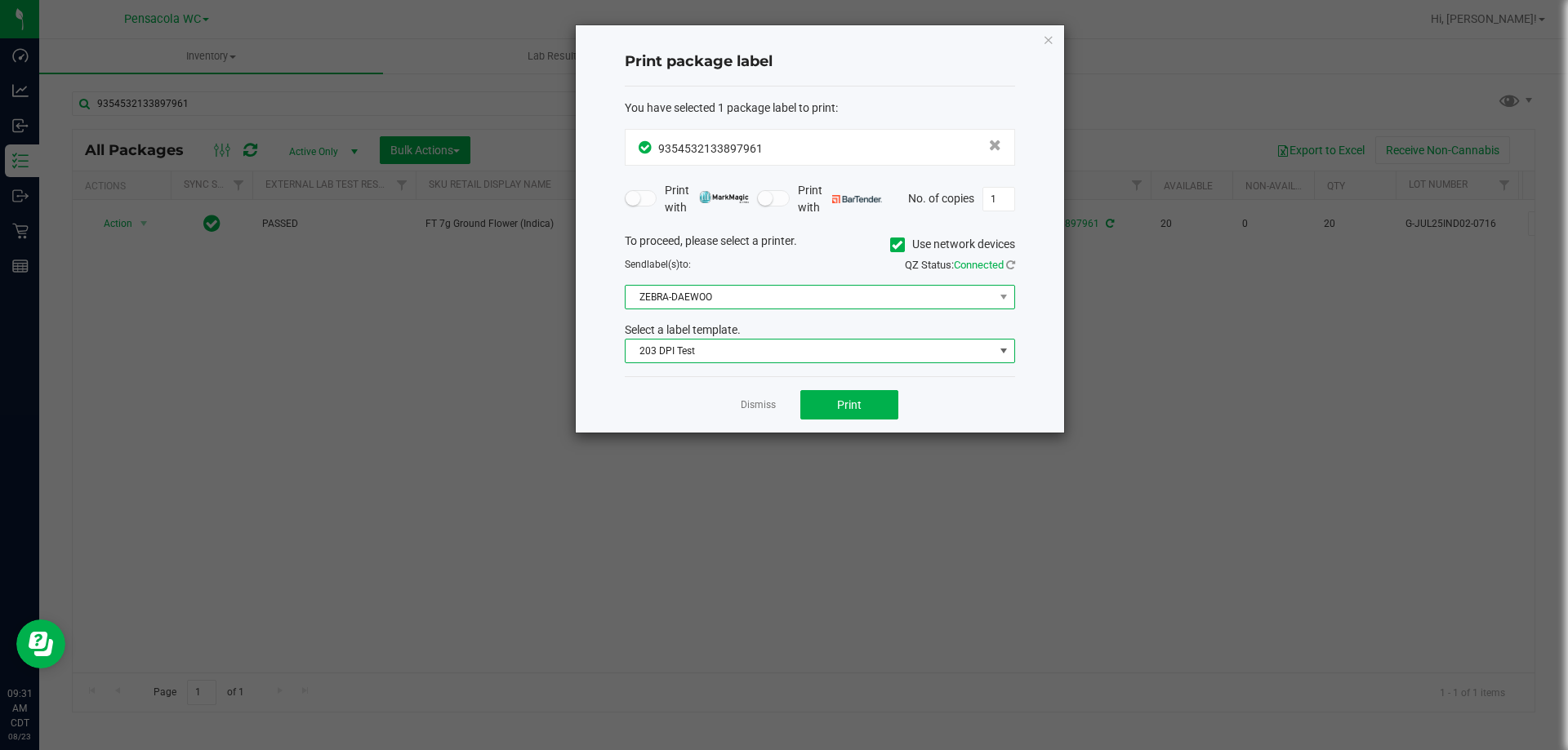
click at [667, 298] on span "ZEBRA-DAEWOO" at bounding box center [809, 297] width 368 height 23
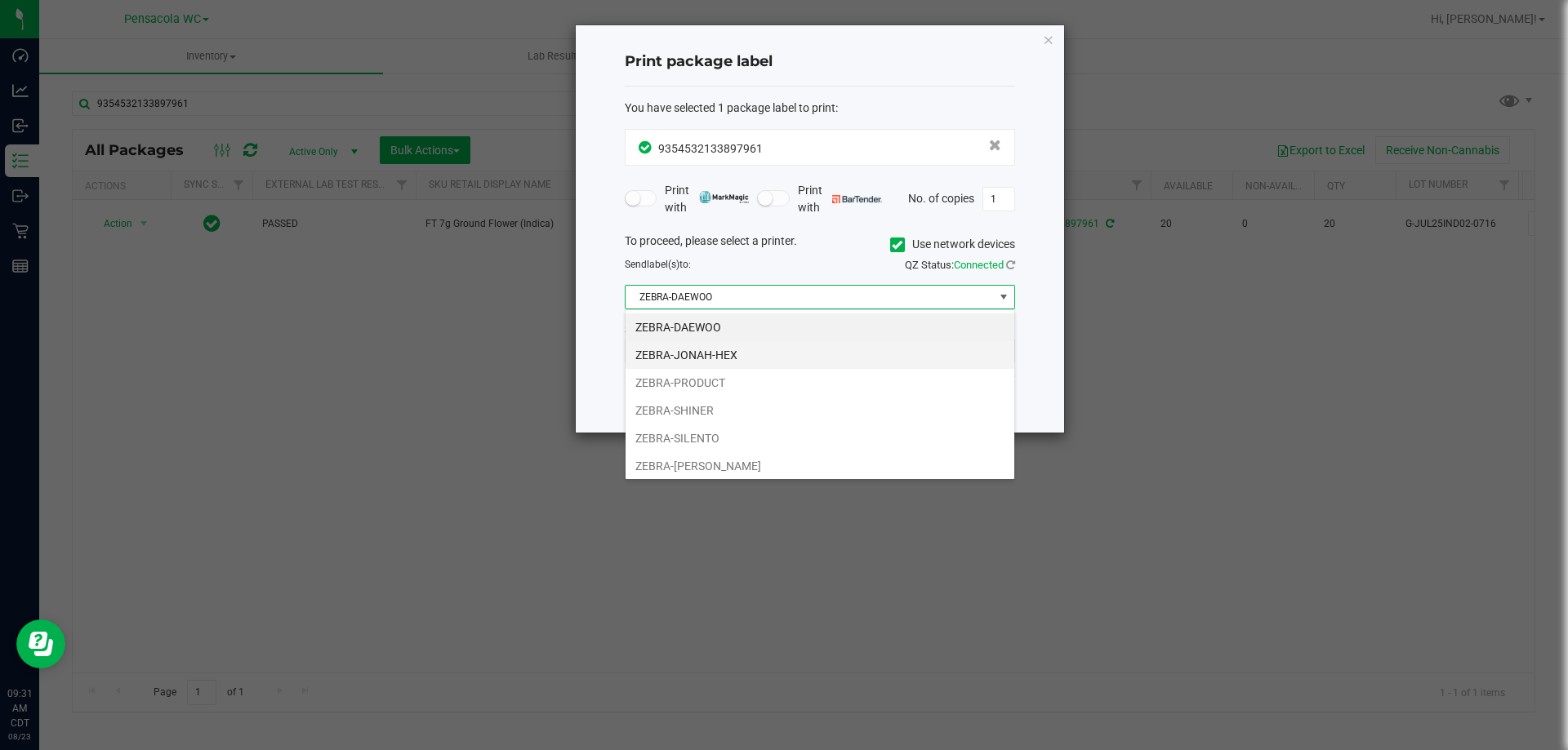
click at [669, 352] on li "ZEBRA-JONAH-HEX" at bounding box center [820, 355] width 388 height 27
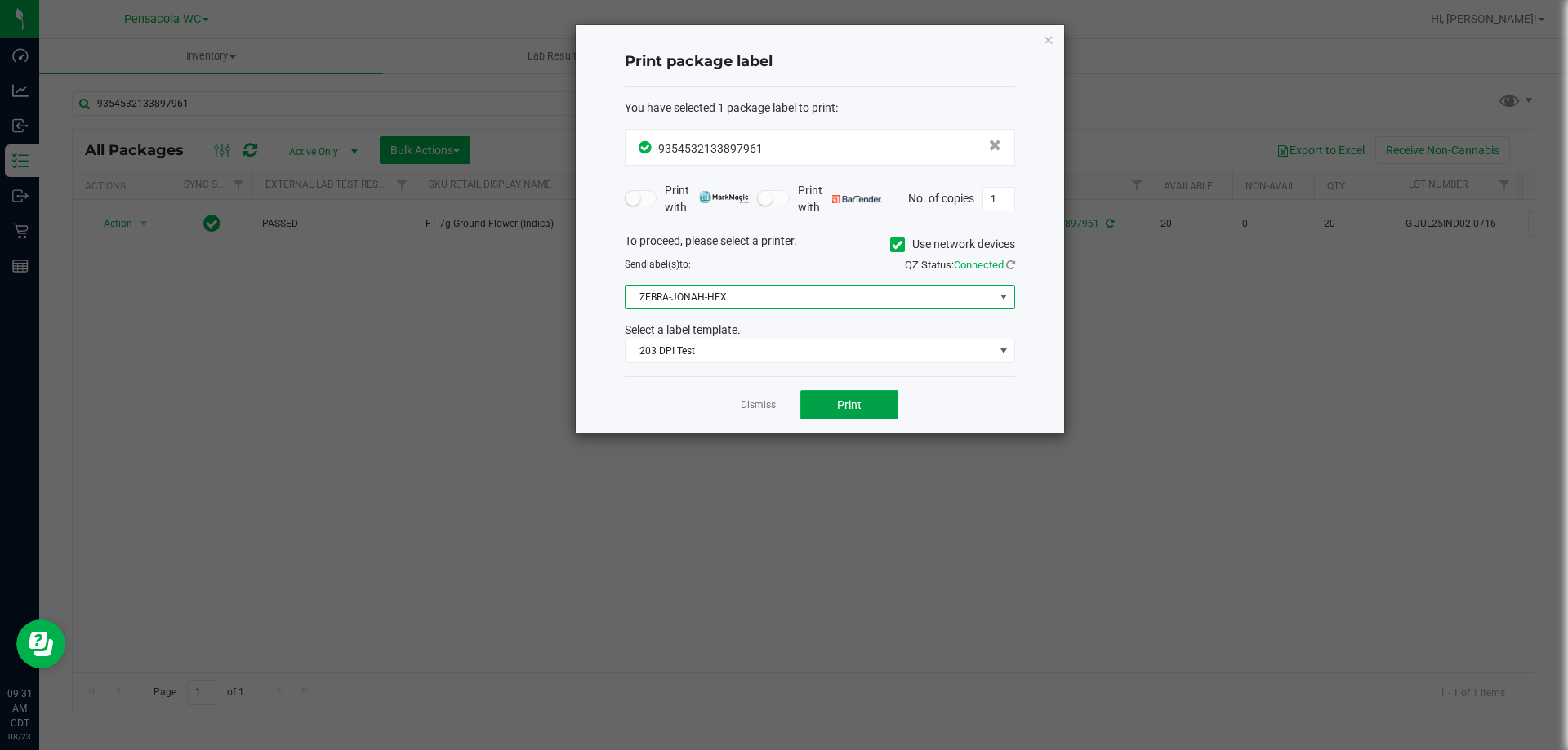
click at [819, 403] on button "Print" at bounding box center [849, 405] width 98 height 29
